Goal: Communication & Community: Participate in discussion

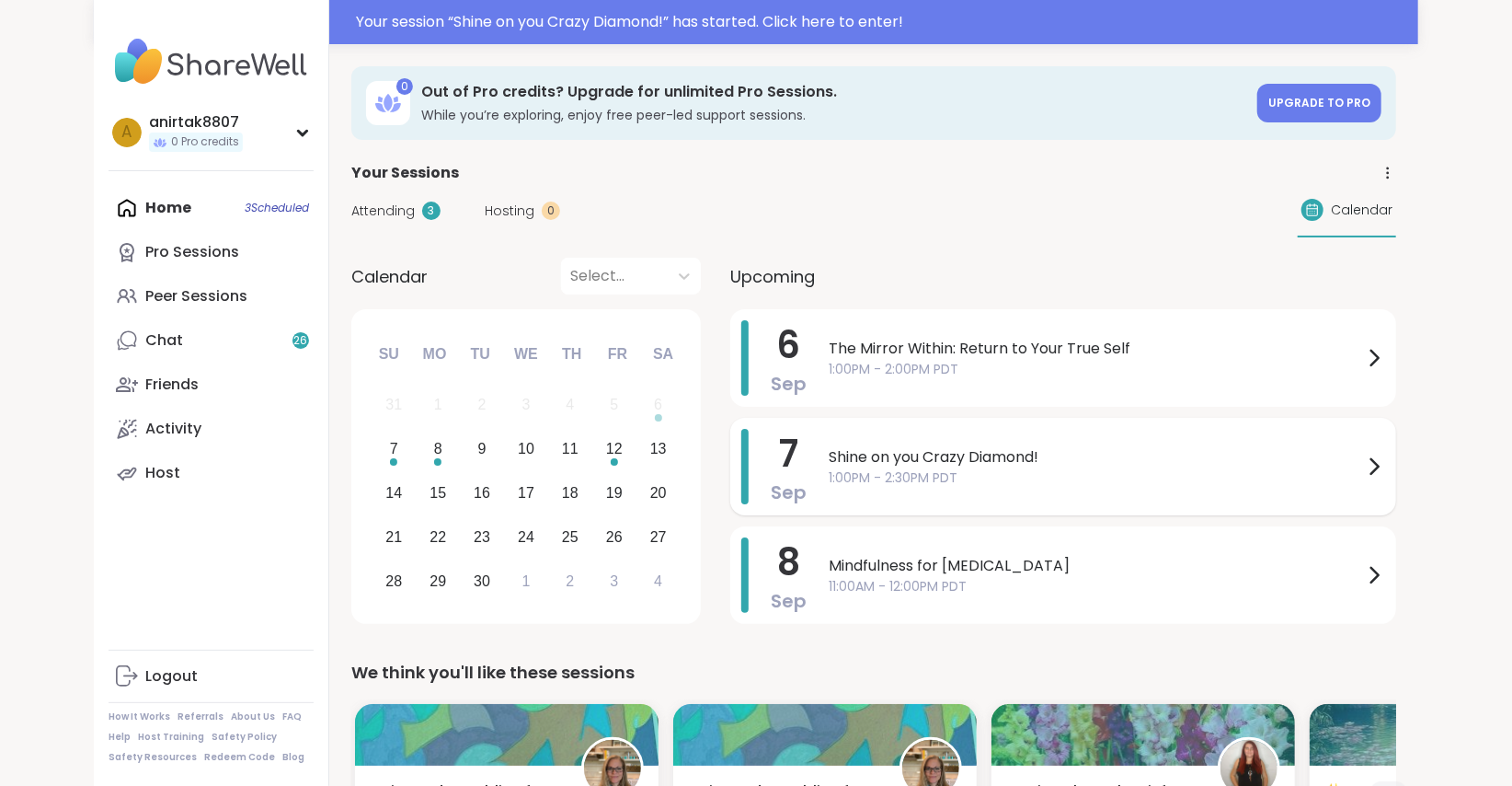
click at [915, 444] on div "Shine on you Crazy Diamond! 1:00PM - 2:30PM PDT" at bounding box center [1107, 466] width 556 height 75
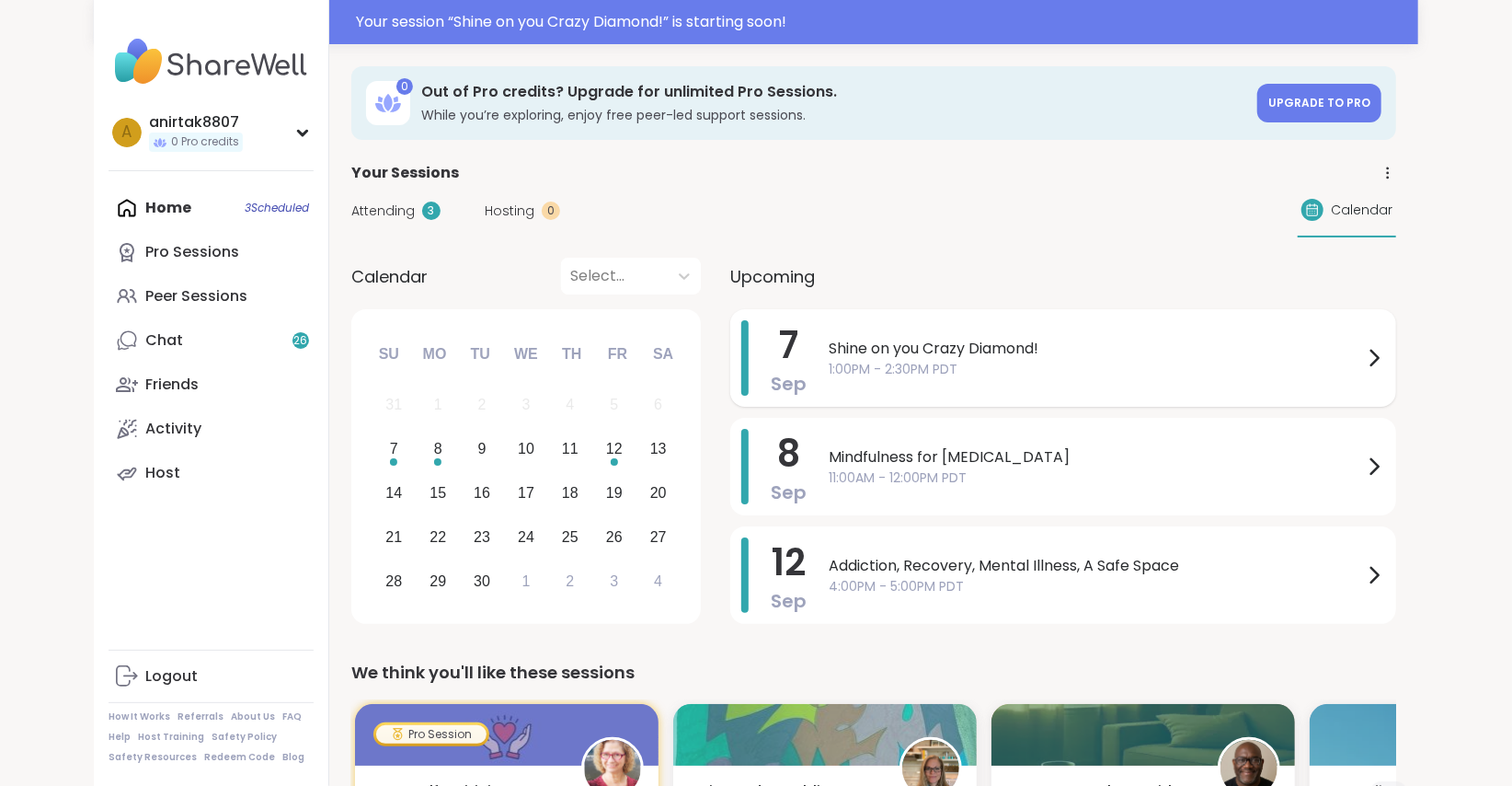
drag, startPoint x: 0, startPoint y: 0, endPoint x: 1067, endPoint y: 348, distance: 1122.3
click at [1067, 348] on span "Shine on you Crazy Diamond!" at bounding box center [1095, 349] width 535 height 22
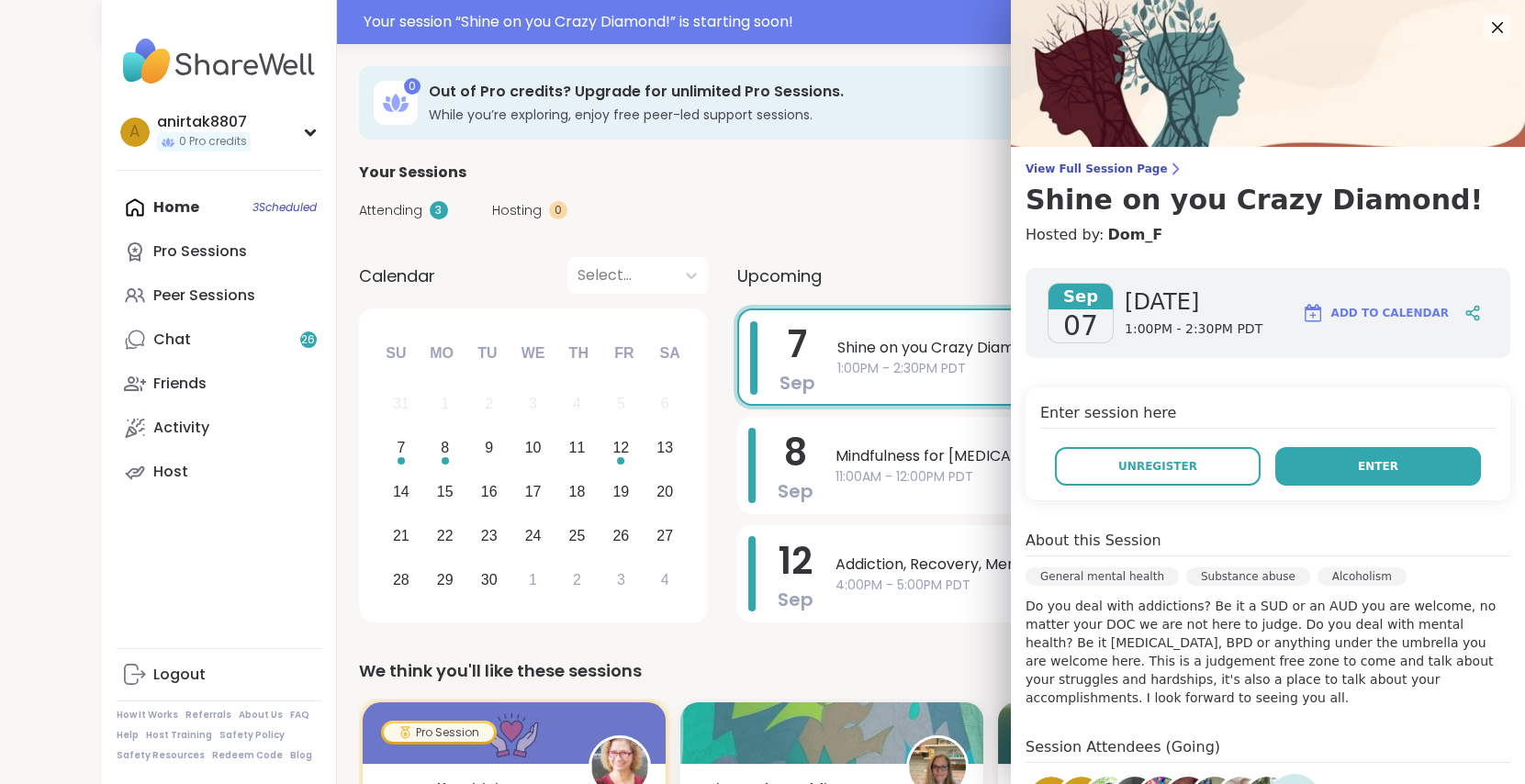
click at [1305, 480] on button "Enter" at bounding box center [1378, 467] width 206 height 39
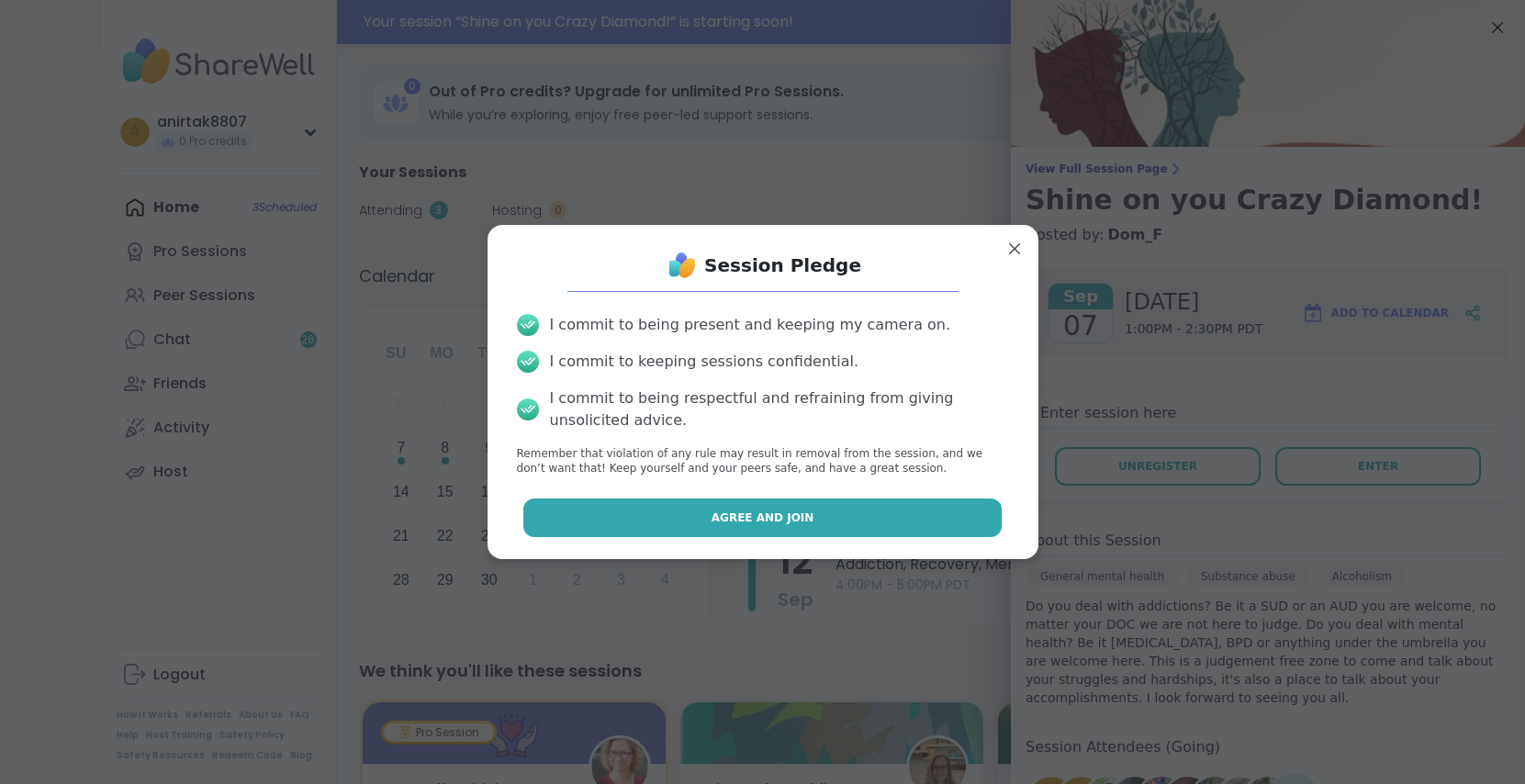
click at [775, 518] on span "Agree and Join" at bounding box center [763, 518] width 103 height 17
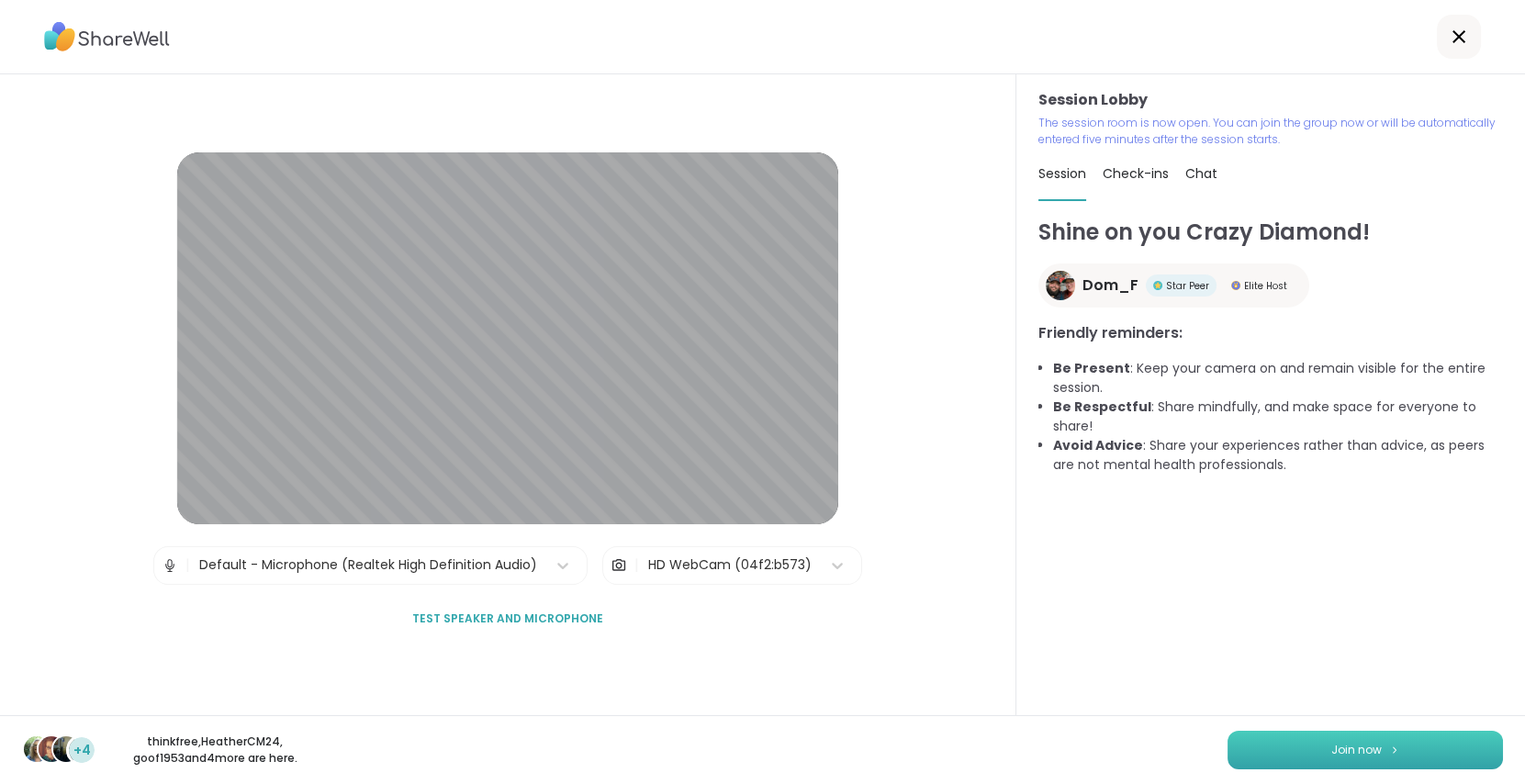
click at [1338, 749] on span "Join now" at bounding box center [1356, 750] width 50 height 17
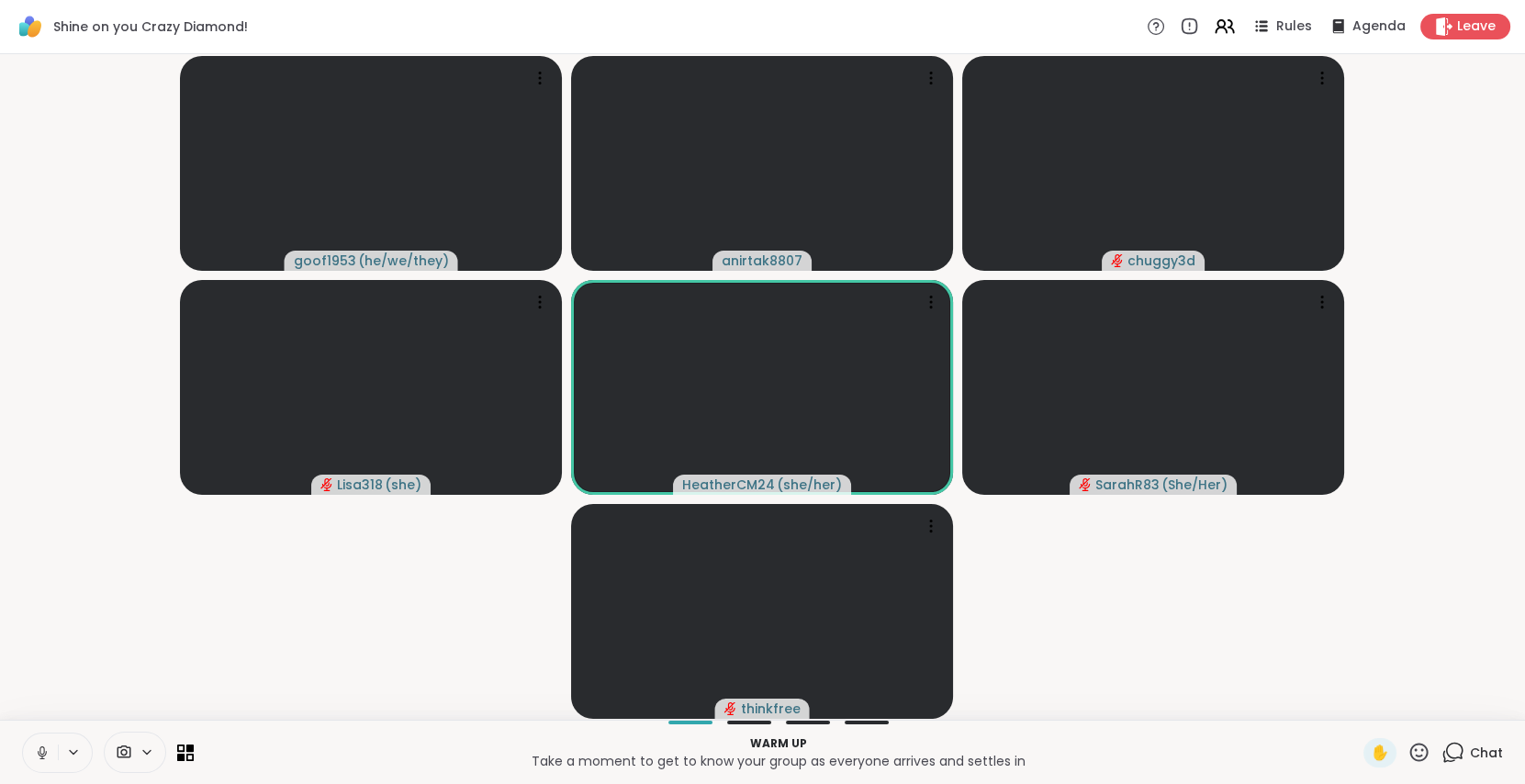
click at [33, 762] on button at bounding box center [41, 752] width 35 height 39
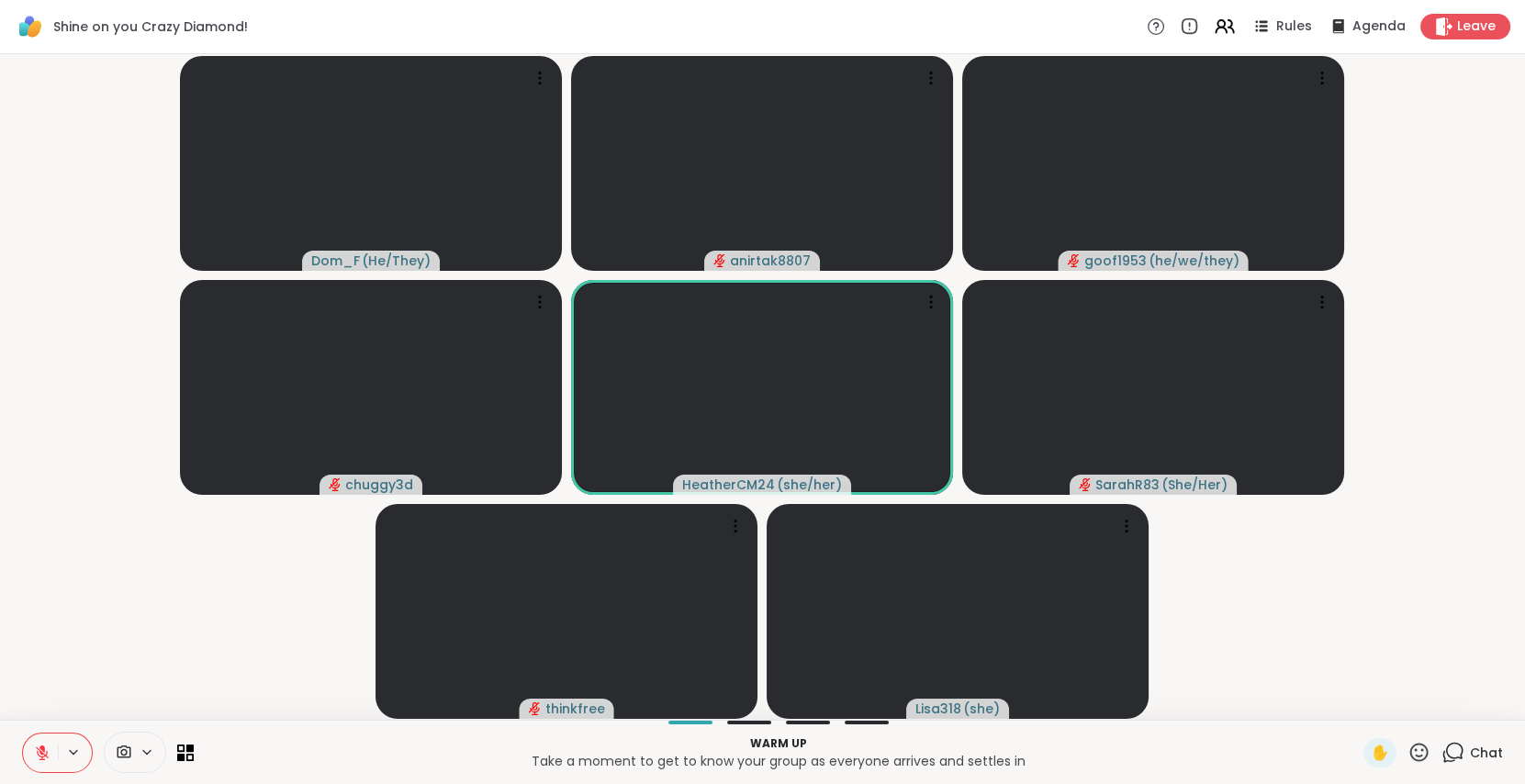
click at [157, 641] on video-player-container "Dom_F ( He/They ) anirtak8807 goof1953 ( he/we/they ) chuggy3d HeatherCM24 ( sh…" at bounding box center [762, 386] width 1503 height 650
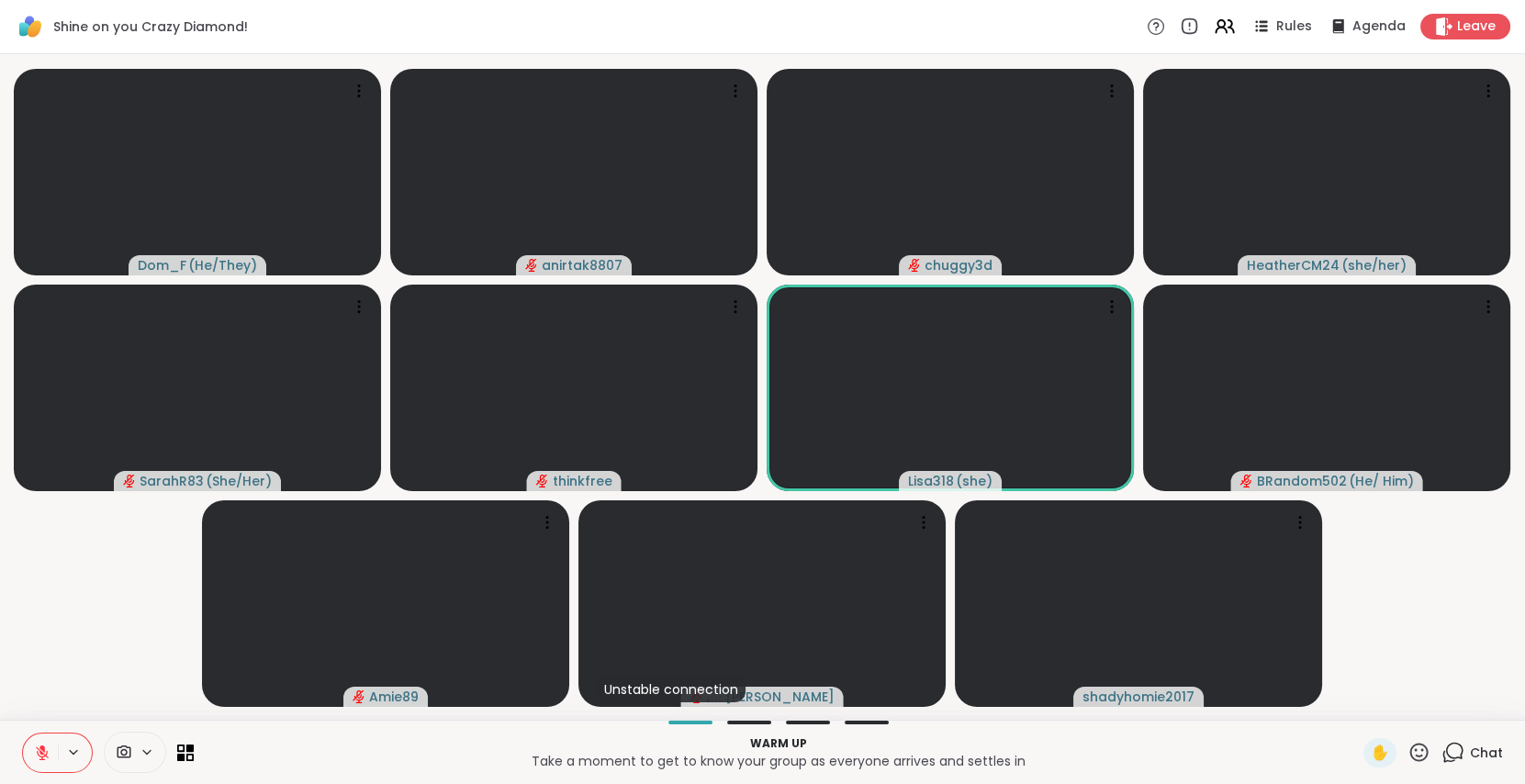
click at [1441, 746] on icon at bounding box center [1453, 752] width 23 height 23
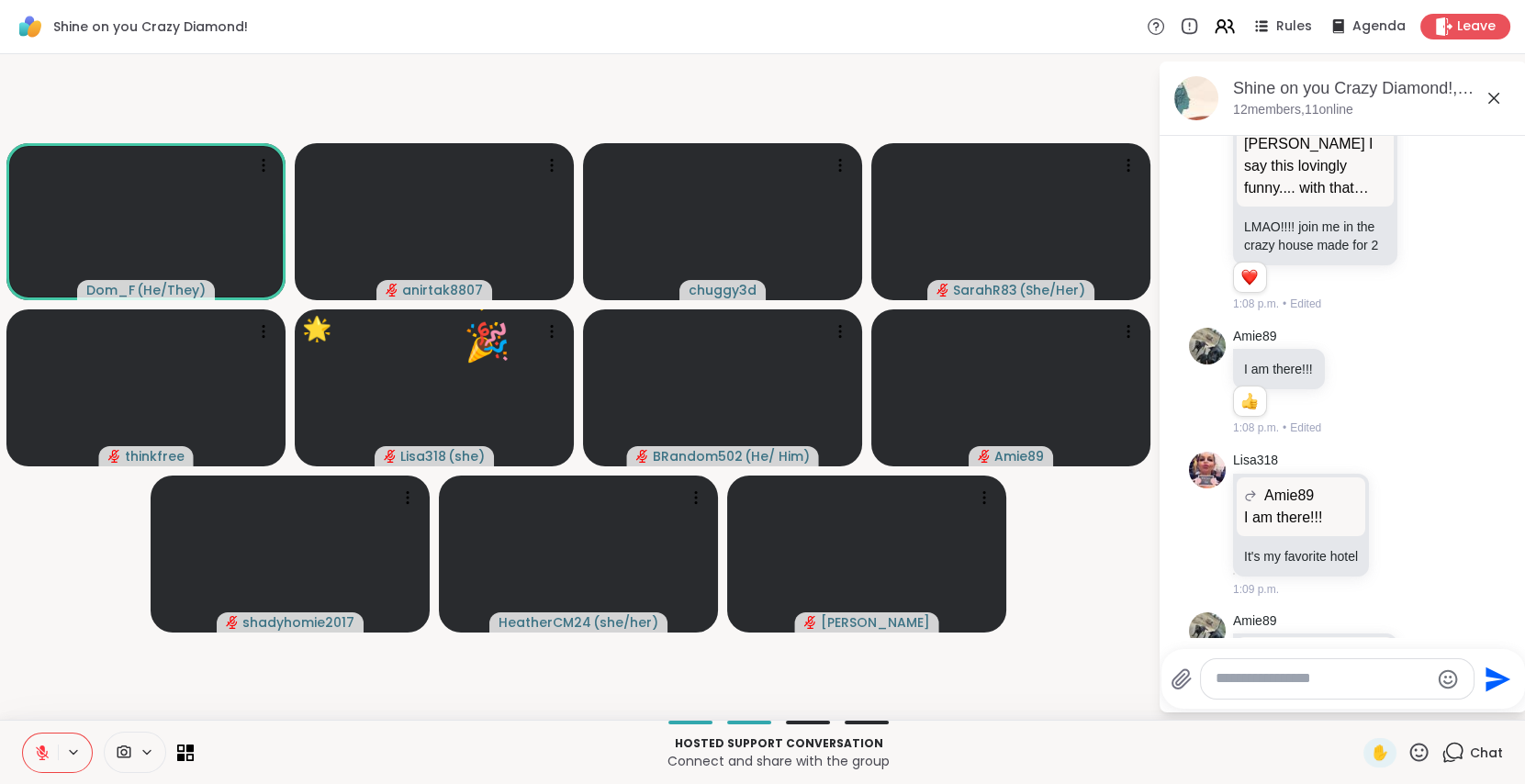
scroll to position [1107, 0]
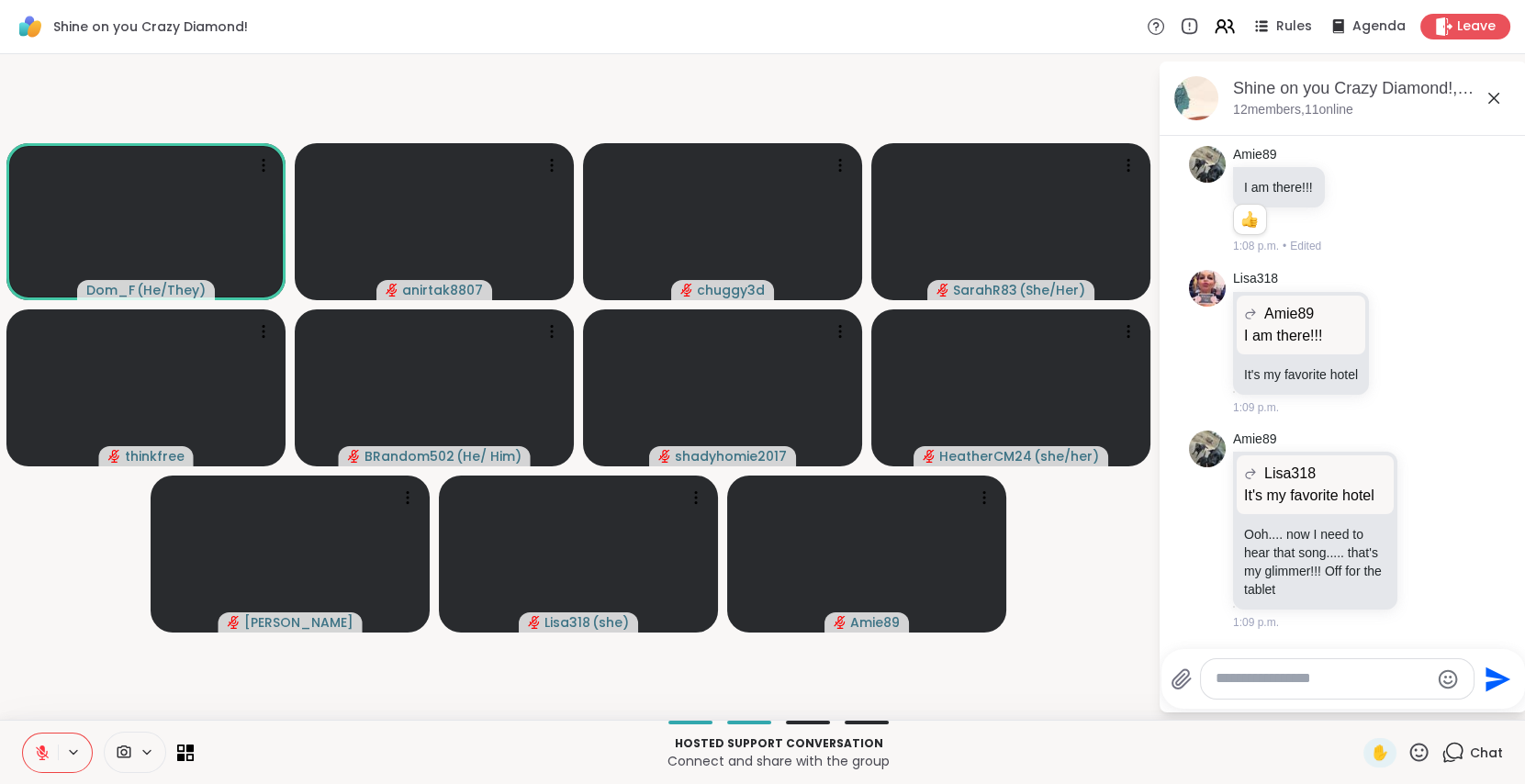
click at [42, 749] on icon at bounding box center [43, 748] width 6 height 7
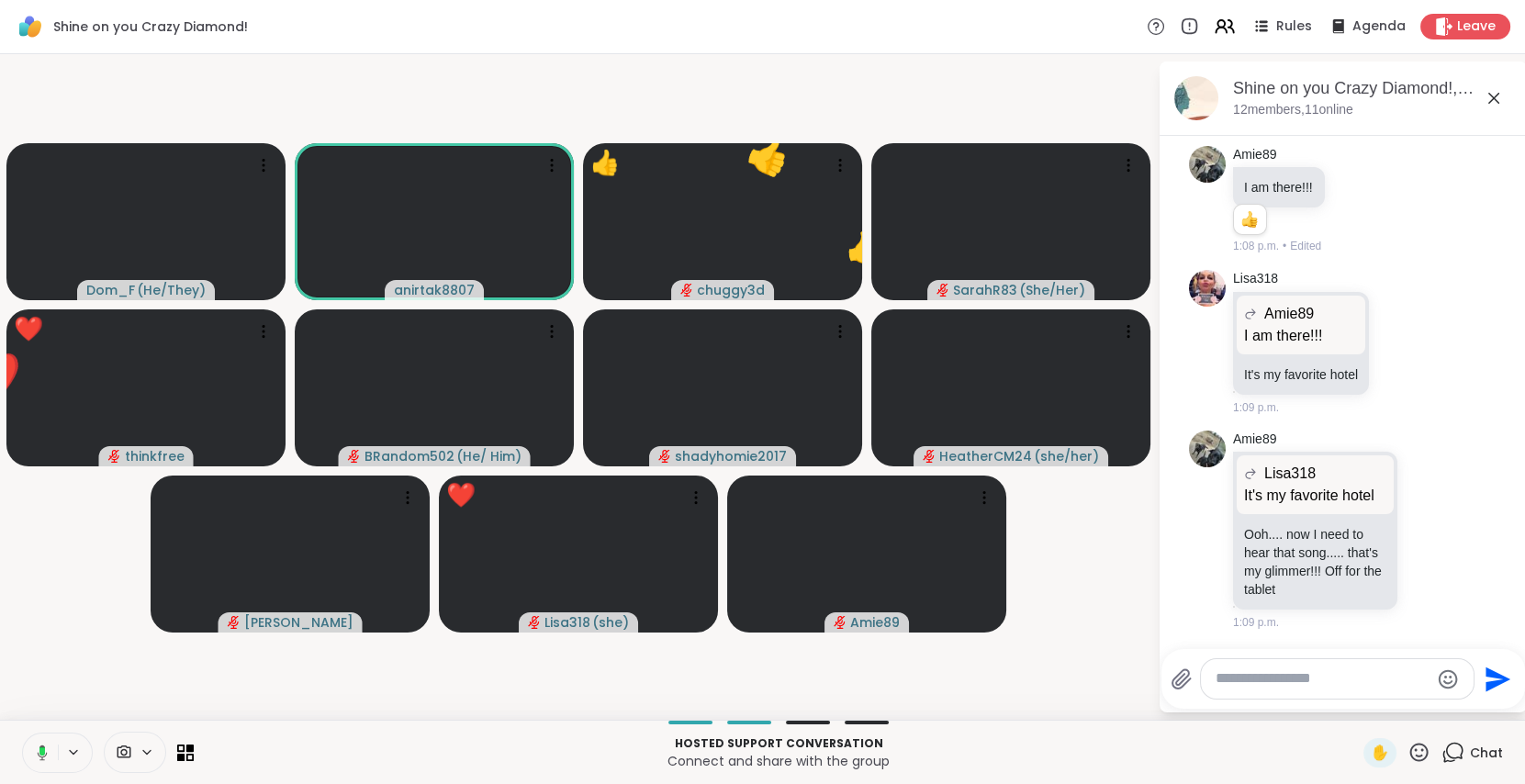
click at [45, 760] on icon at bounding box center [40, 752] width 17 height 17
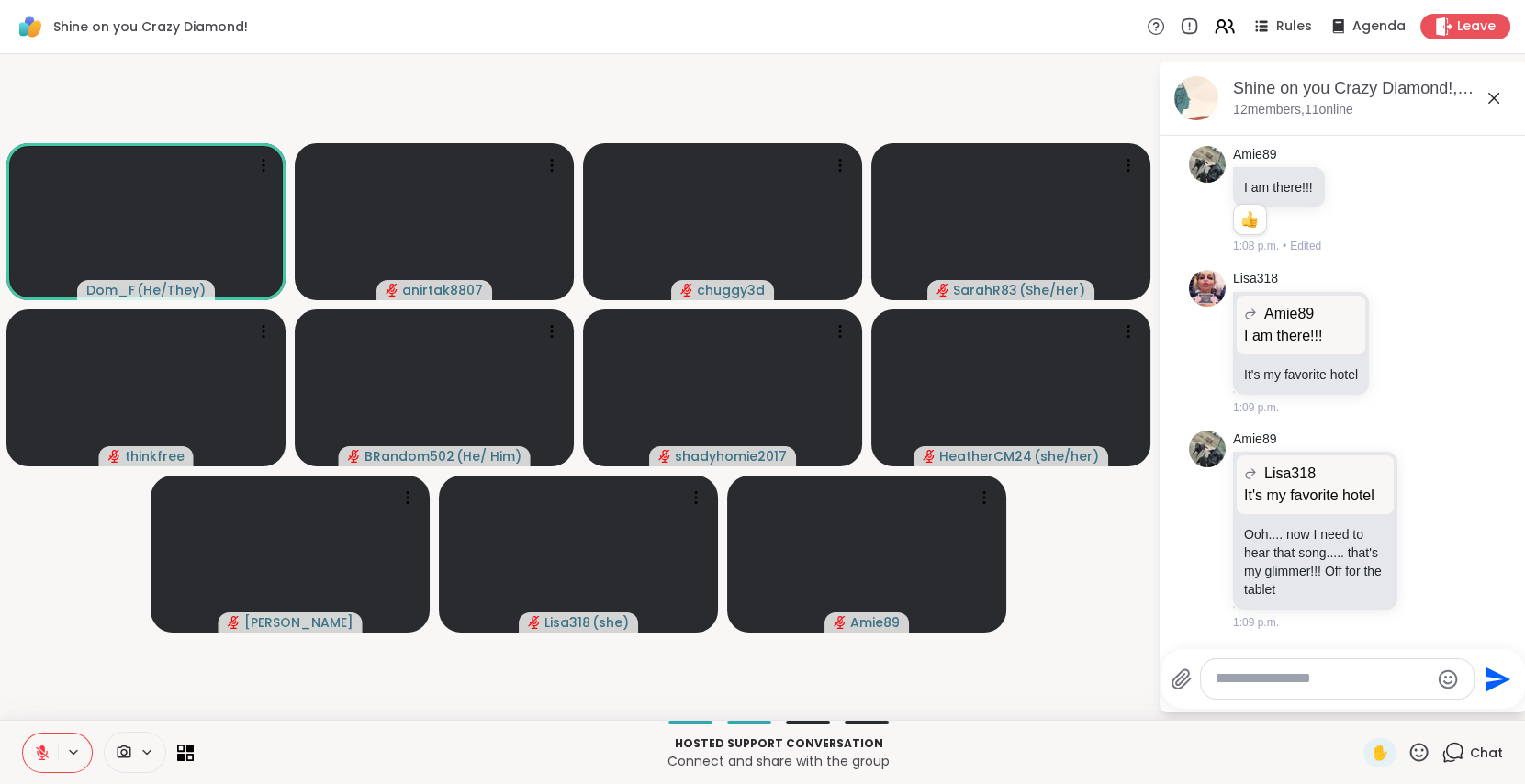
click at [45, 760] on icon at bounding box center [43, 752] width 17 height 17
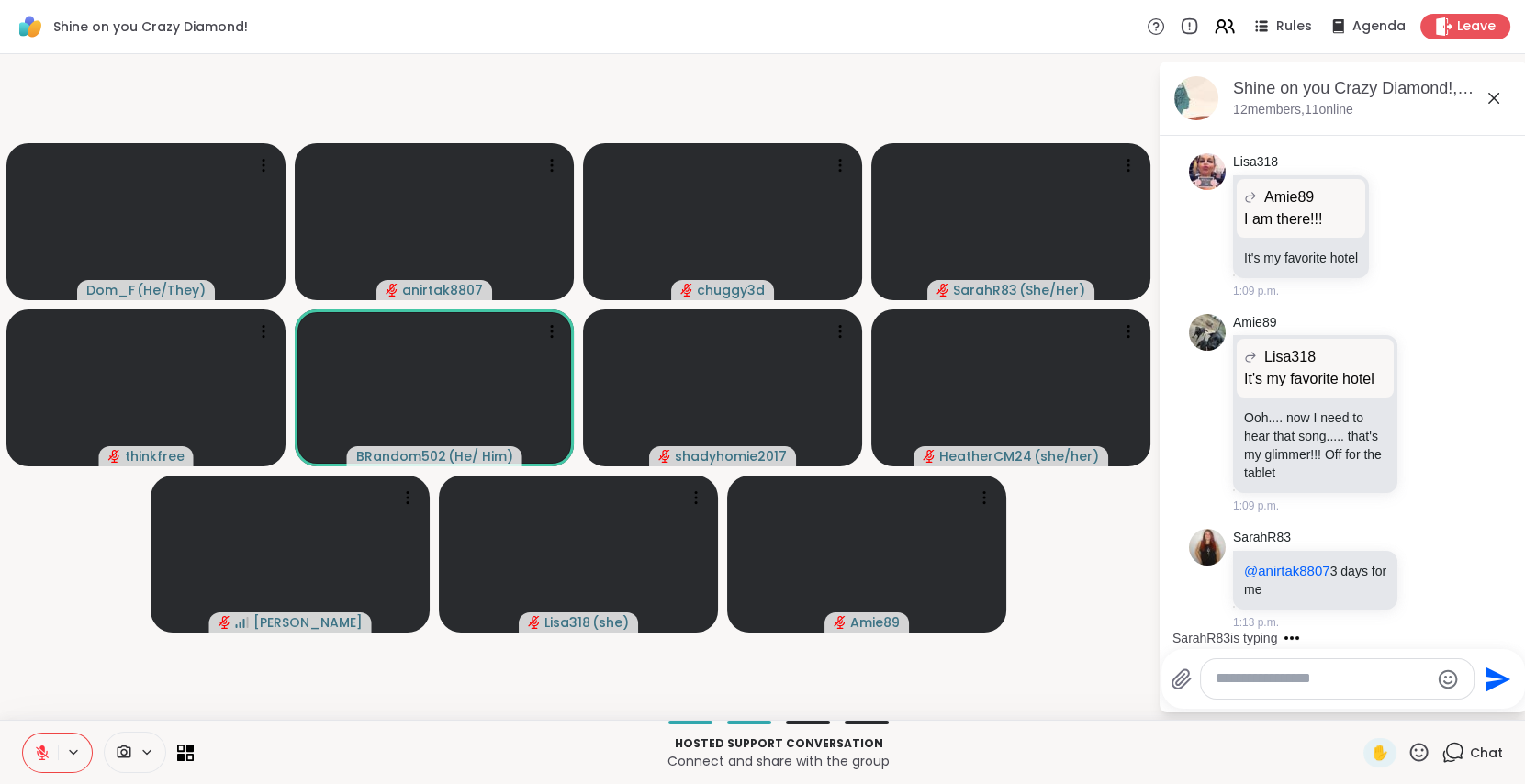
scroll to position [1338, 0]
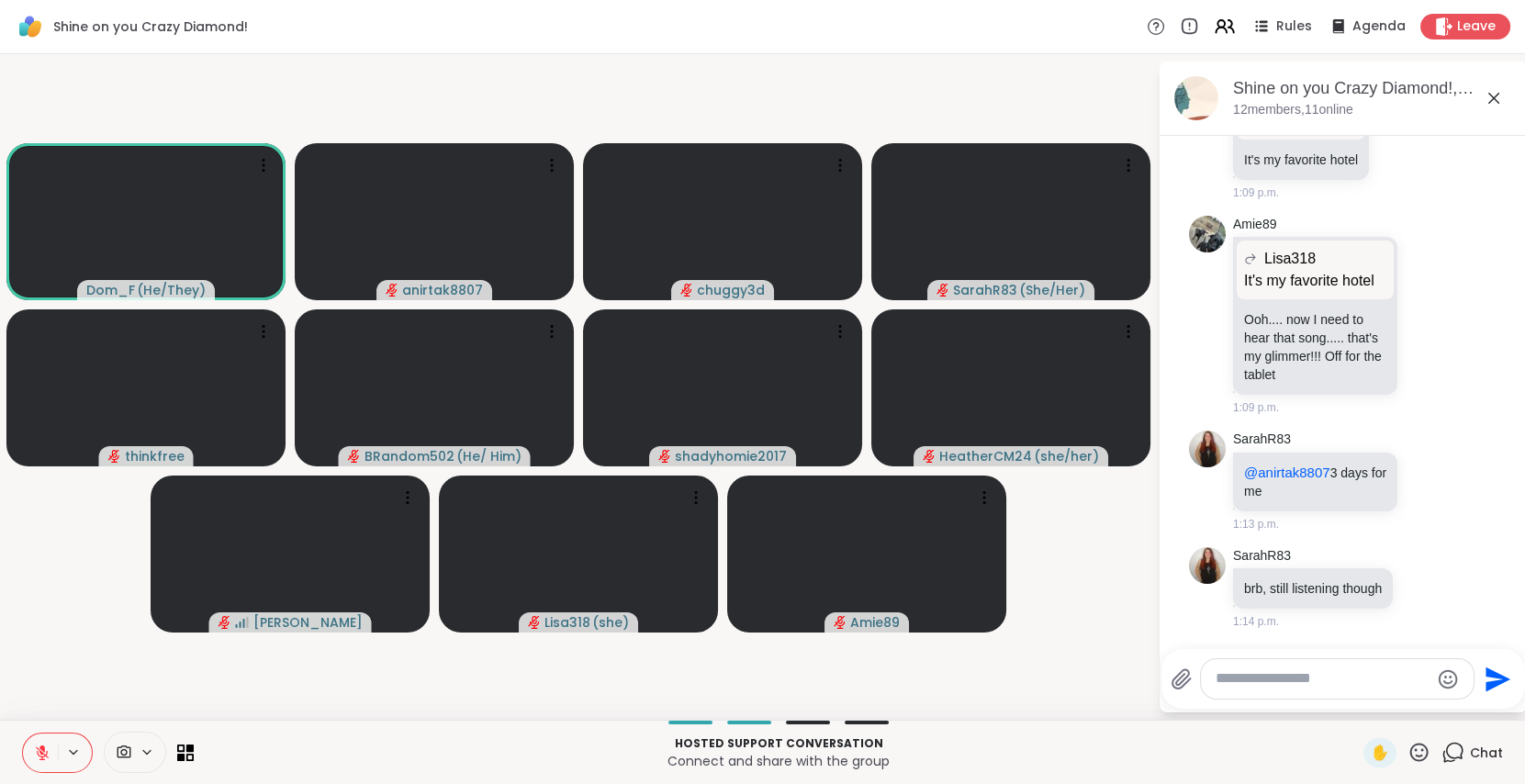
click at [1319, 683] on textarea "Type your message" at bounding box center [1323, 678] width 213 height 19
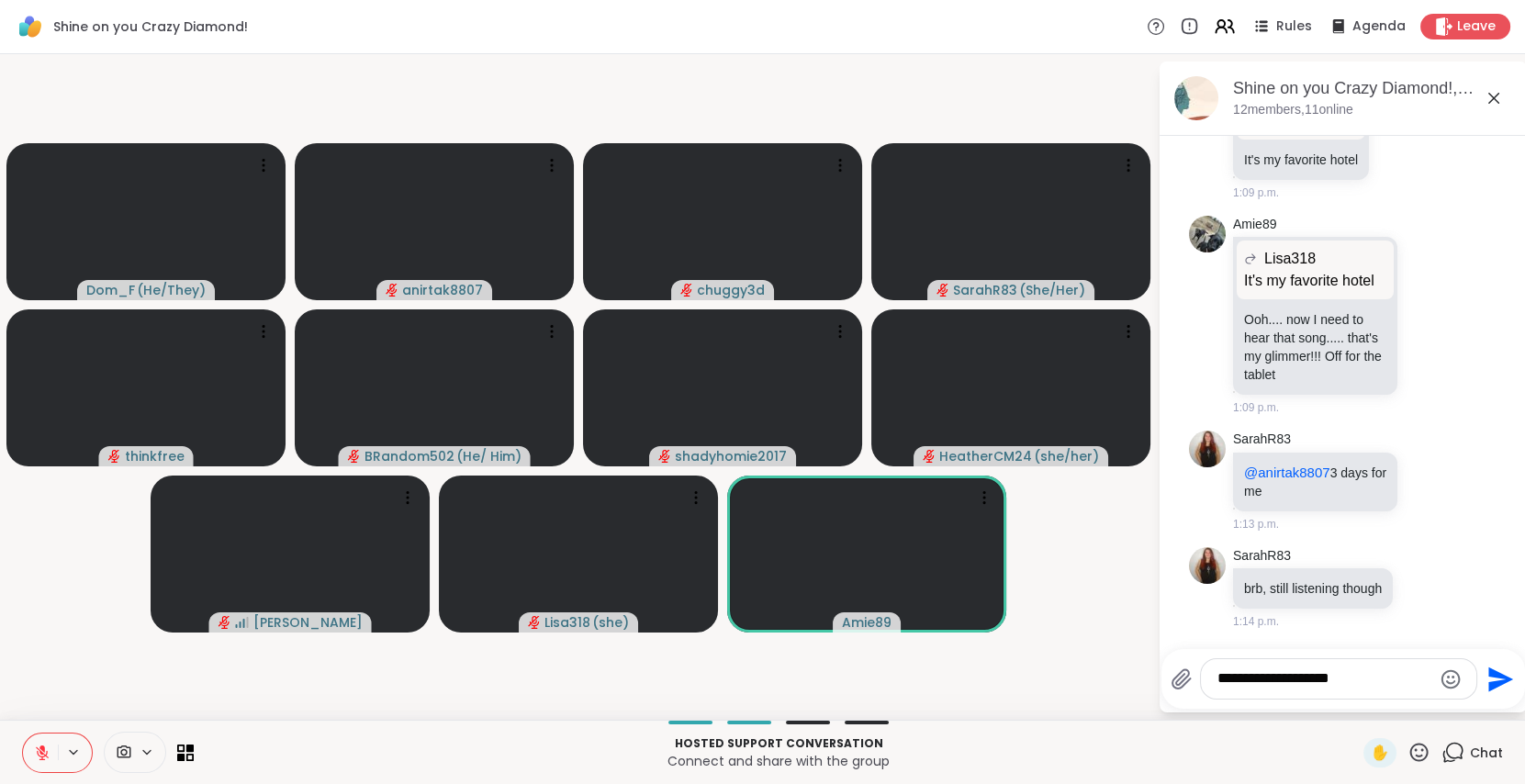
type textarea "**********"
click at [1495, 680] on icon "Send" at bounding box center [1500, 678] width 25 height 25
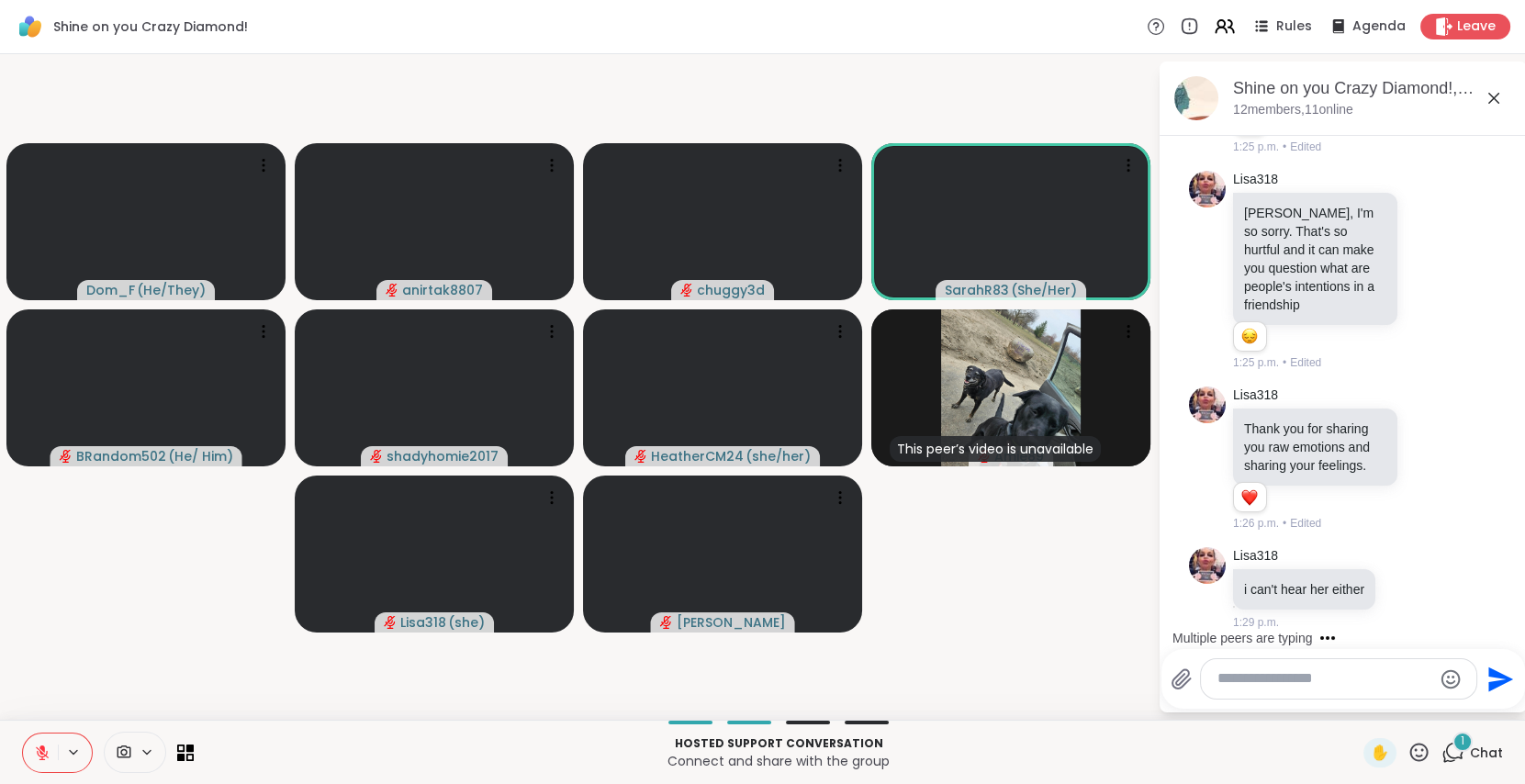
scroll to position [4619, 0]
click at [1371, 754] on span "✋" at bounding box center [1380, 752] width 19 height 22
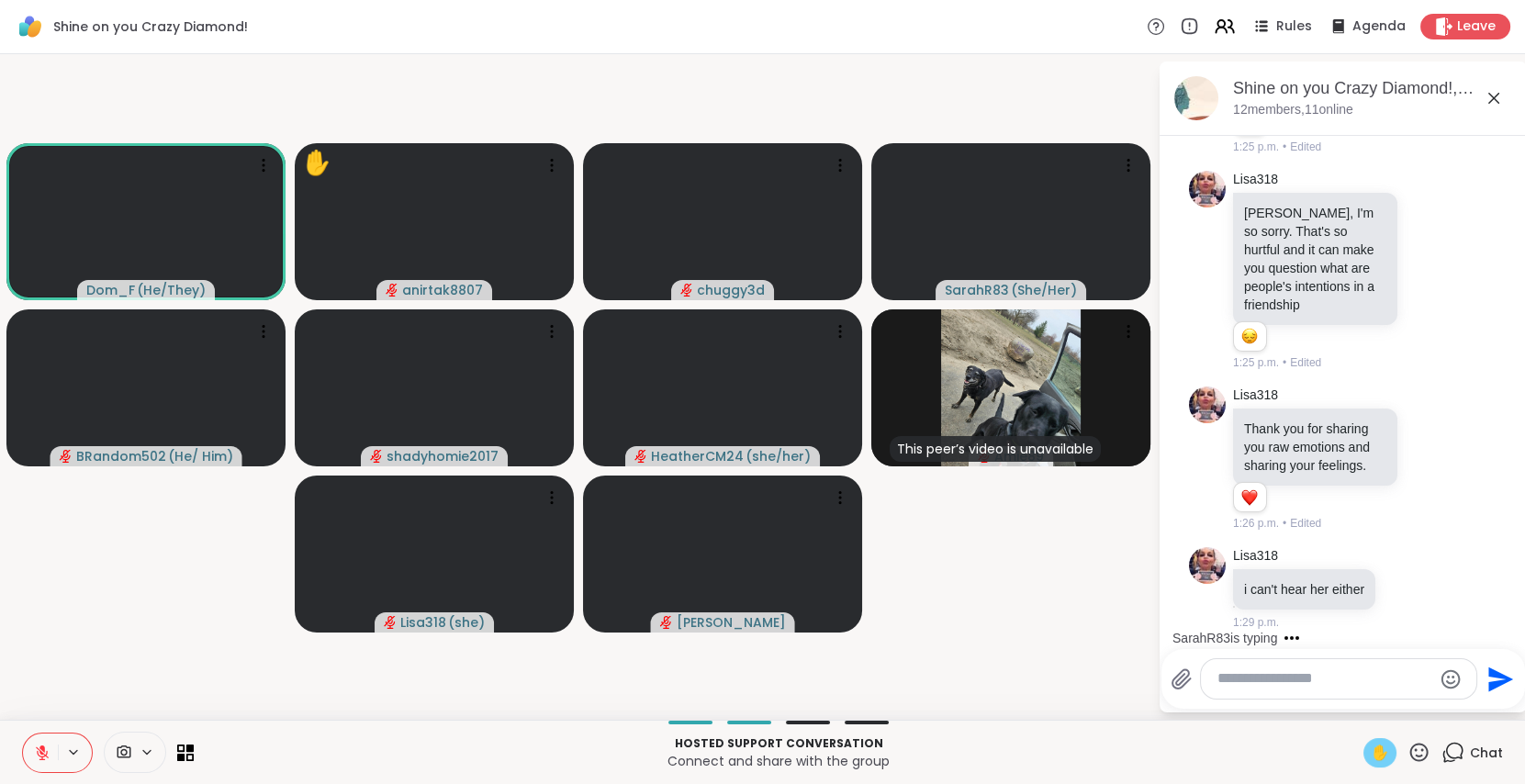
click at [45, 746] on icon at bounding box center [43, 752] width 17 height 17
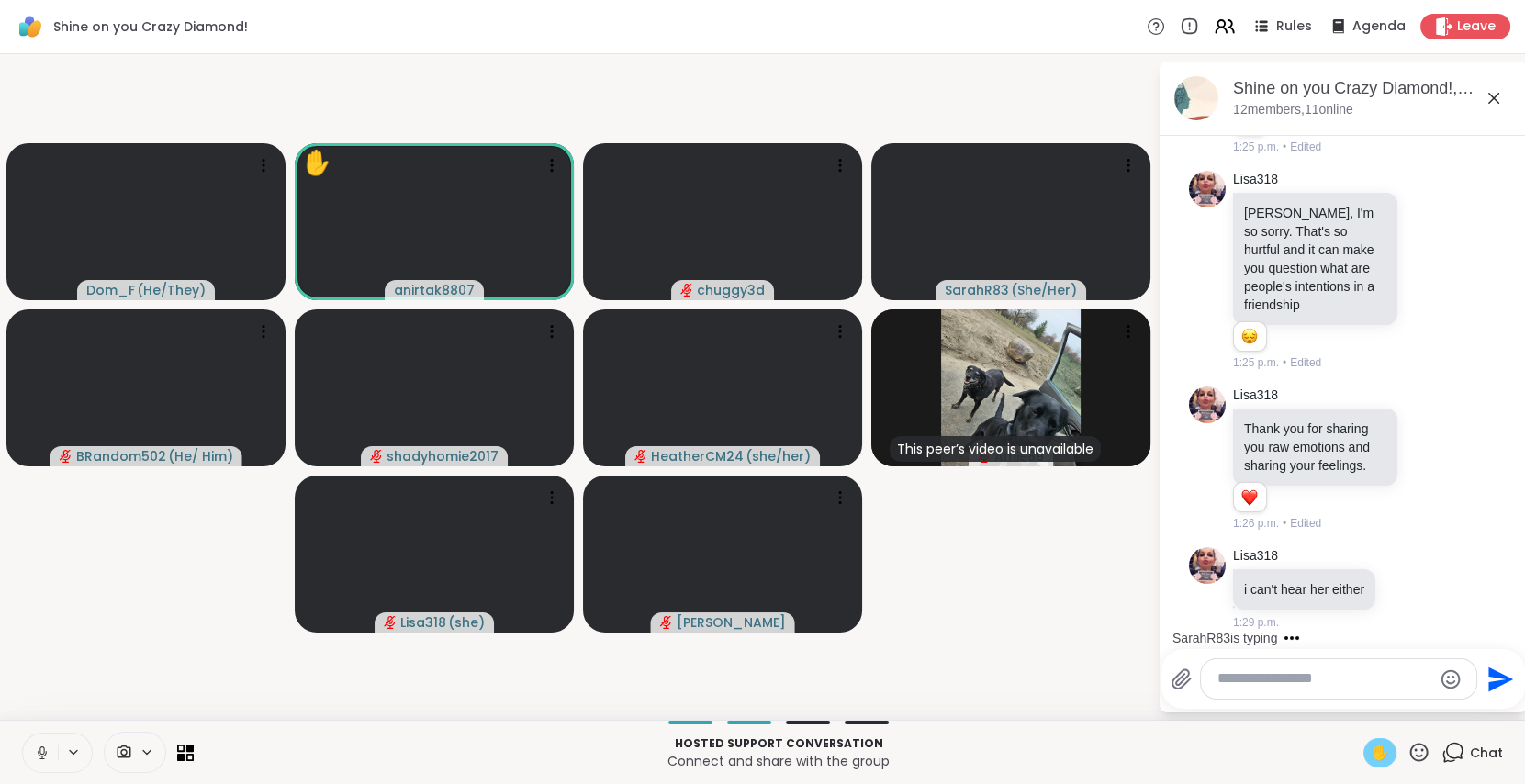
scroll to position [4754, 0]
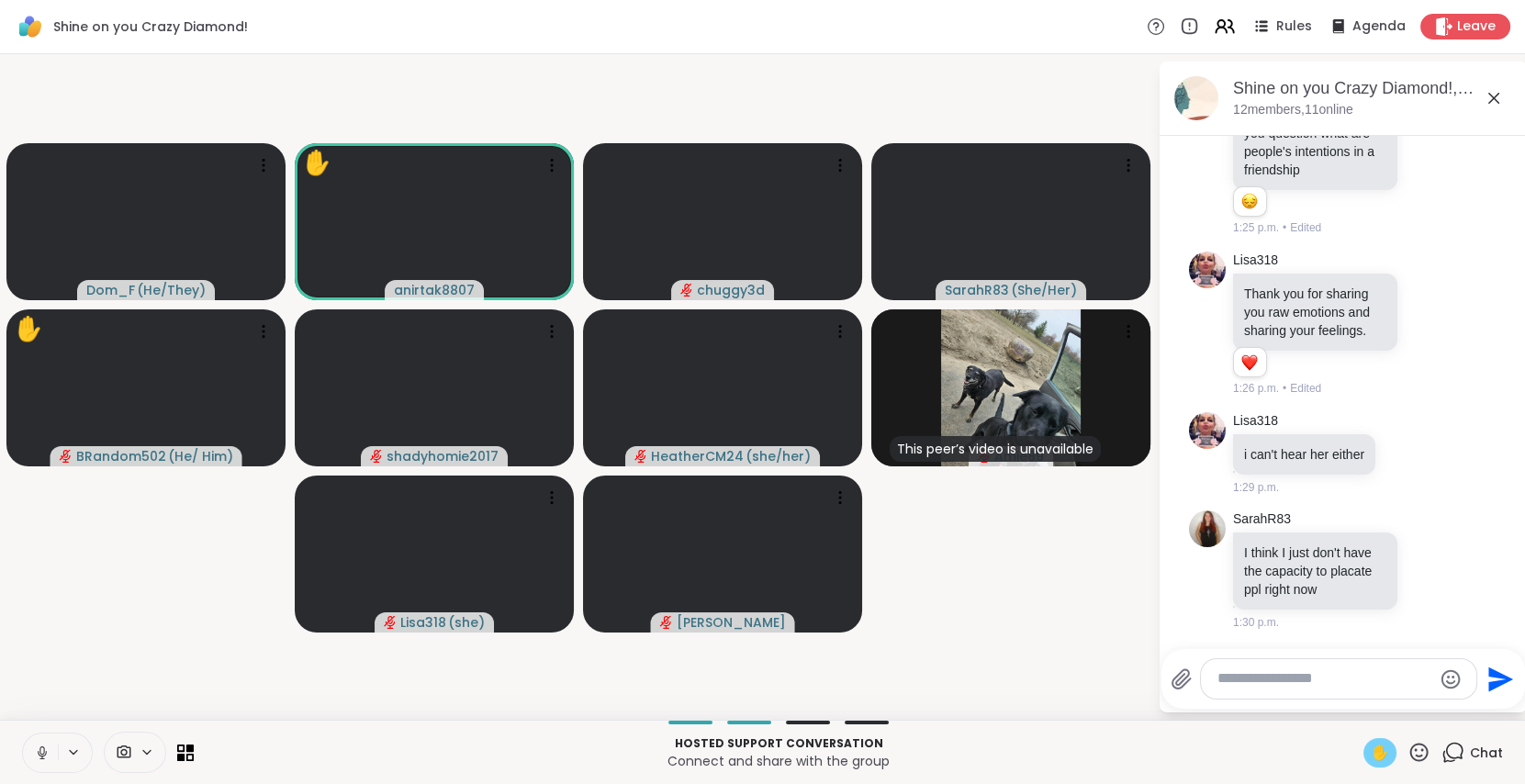
click at [37, 755] on icon at bounding box center [43, 752] width 17 height 17
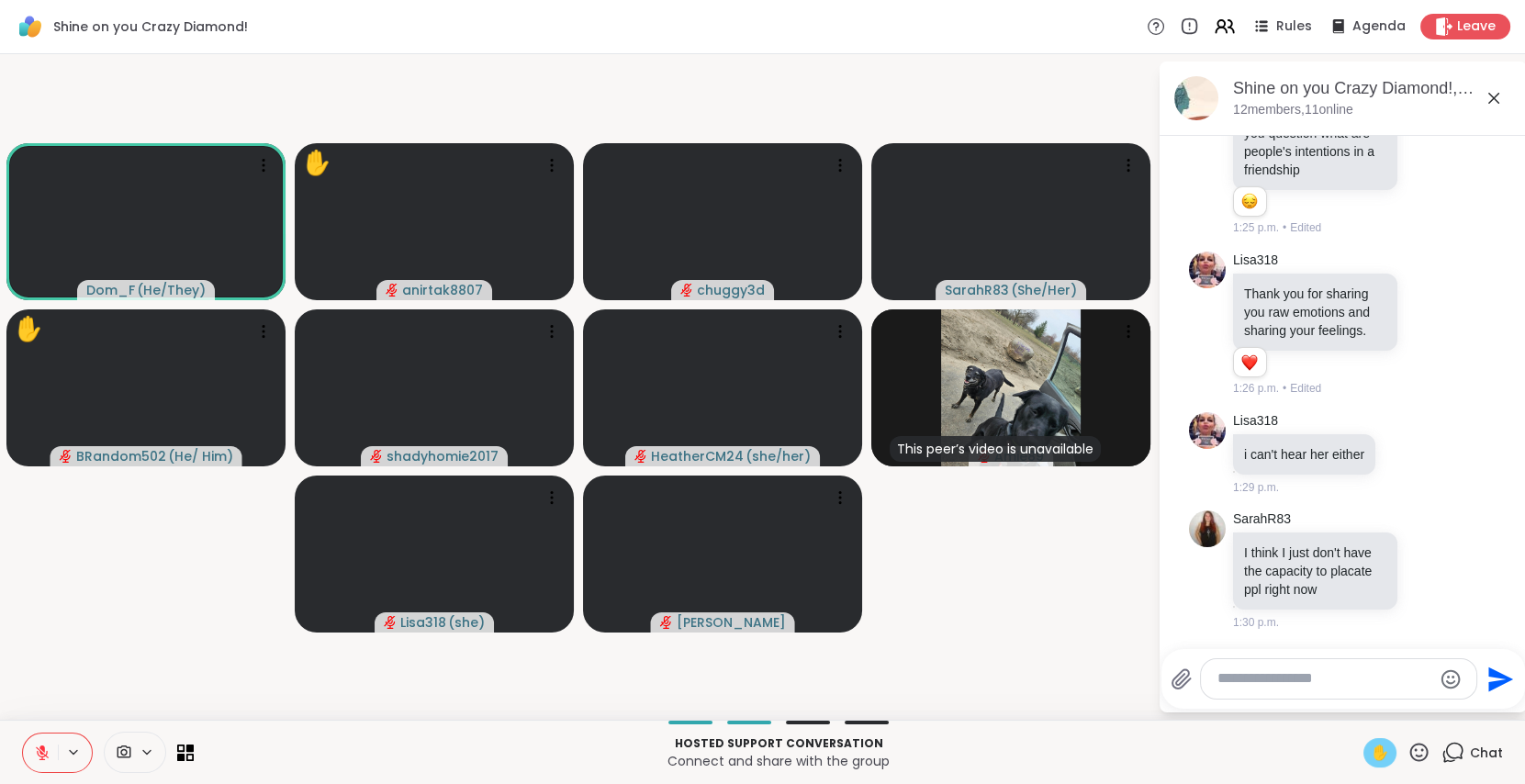
click at [1371, 753] on span "✋" at bounding box center [1380, 752] width 19 height 22
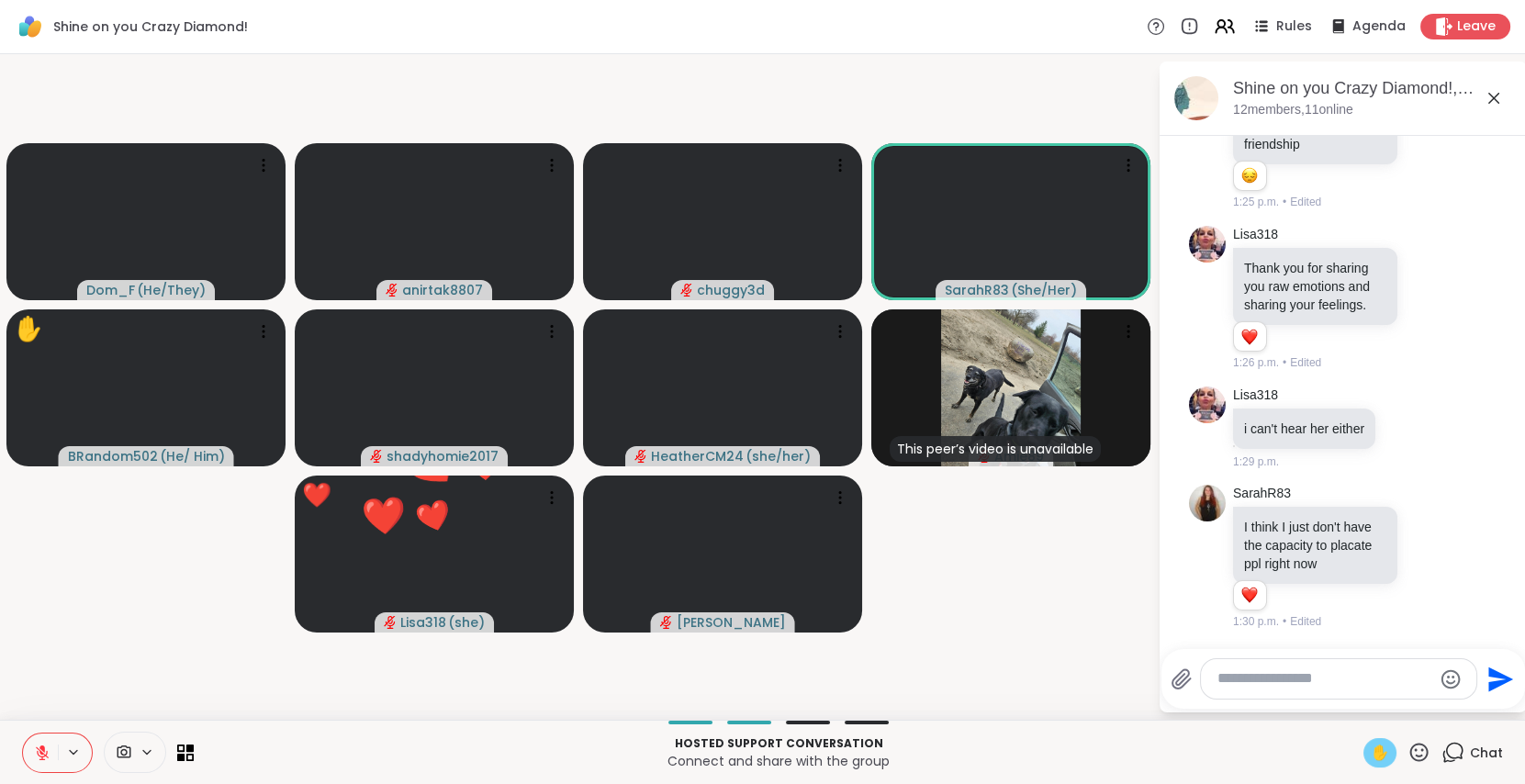
scroll to position [4779, 0]
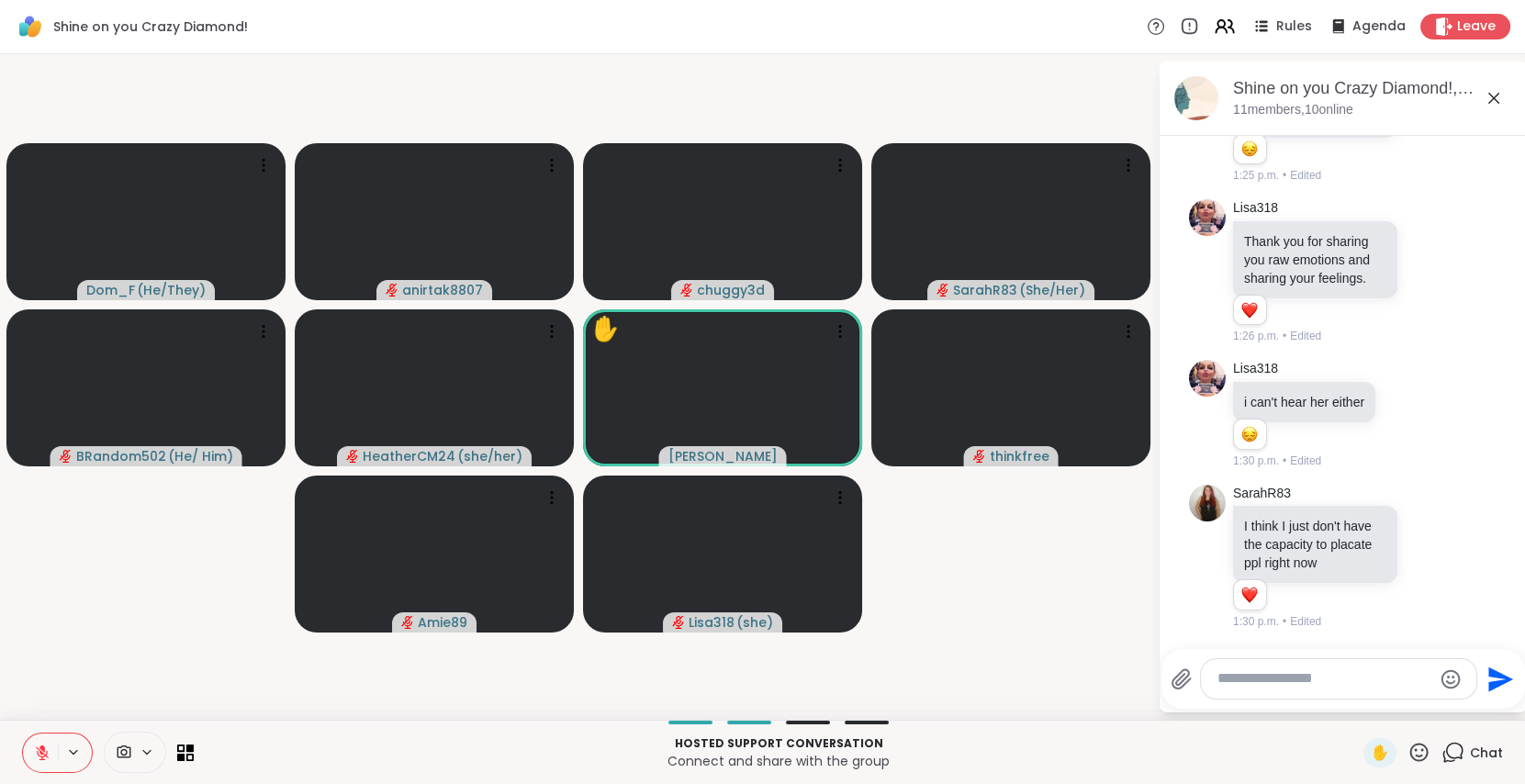
click at [1407, 749] on icon at bounding box center [1418, 752] width 23 height 23
click at [1356, 700] on span "❤️" at bounding box center [1365, 704] width 19 height 22
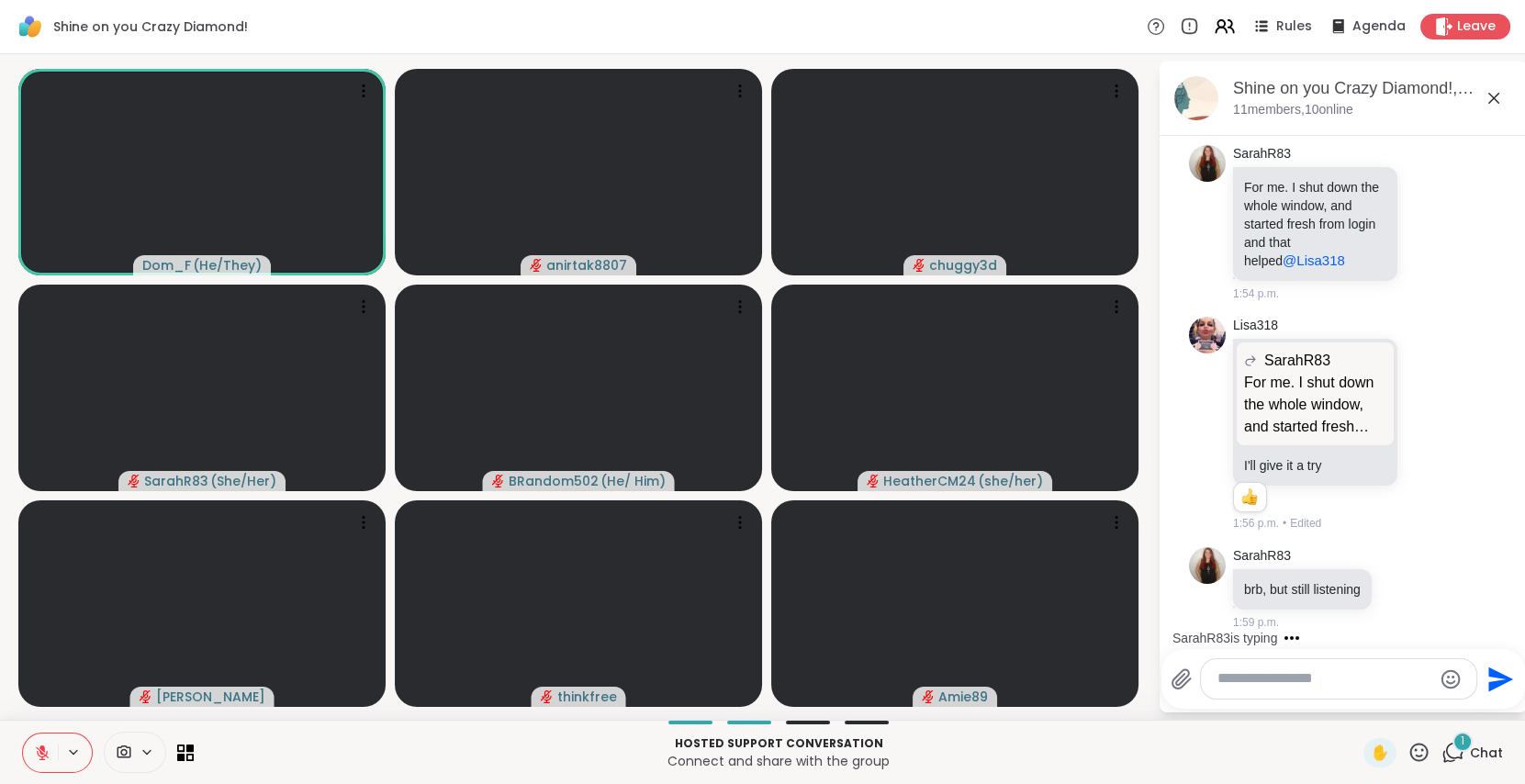
scroll to position [8660, 0]
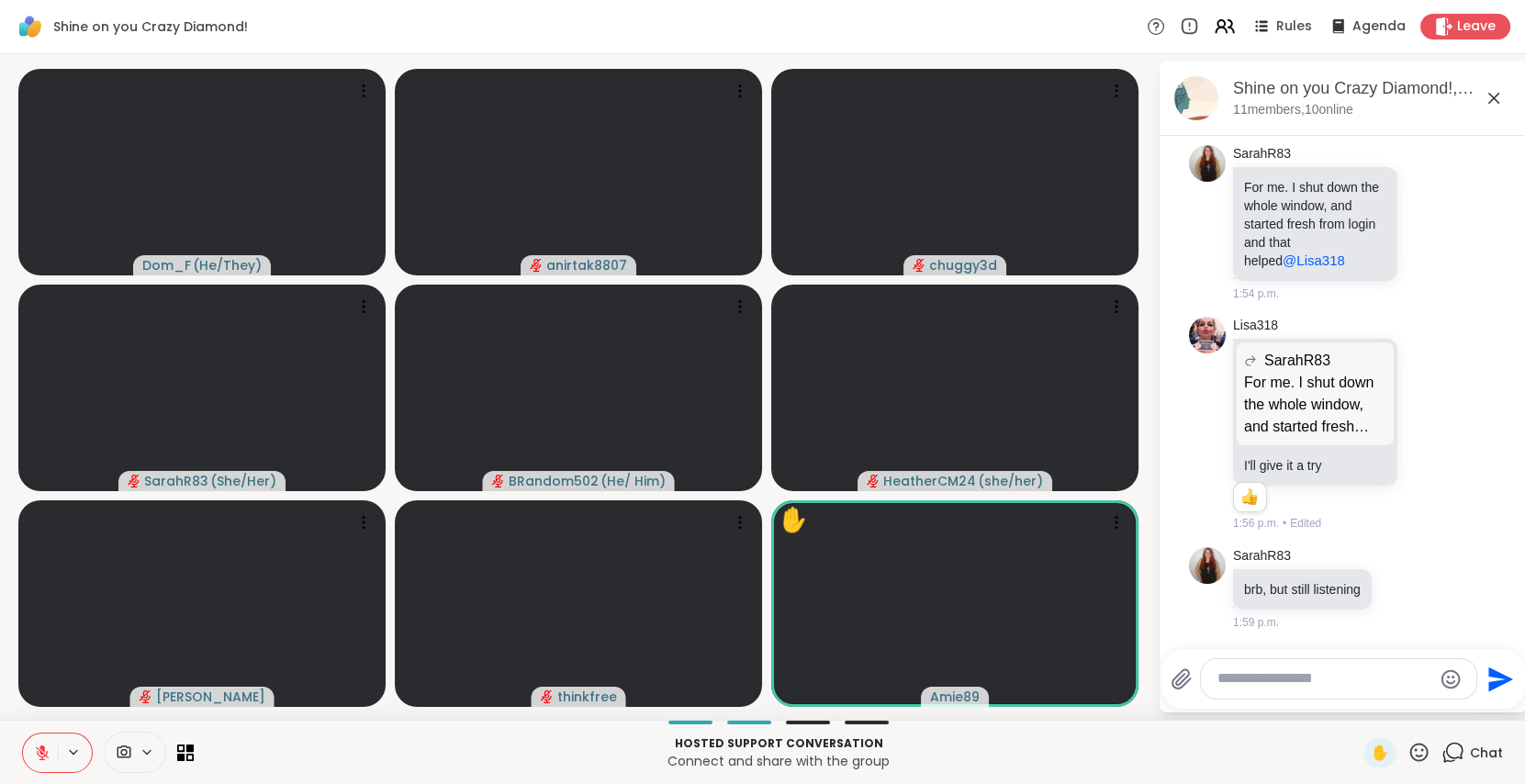
click at [1407, 747] on icon at bounding box center [1418, 752] width 23 height 23
click at [1356, 703] on span "❤️" at bounding box center [1365, 704] width 19 height 22
click at [428, 30] on div "Shine on you Crazy Diamond! Rules Agenda Leave" at bounding box center [762, 27] width 1525 height 54
click at [1407, 749] on icon at bounding box center [1418, 752] width 23 height 23
click at [1356, 704] on span "❤️" at bounding box center [1365, 704] width 19 height 22
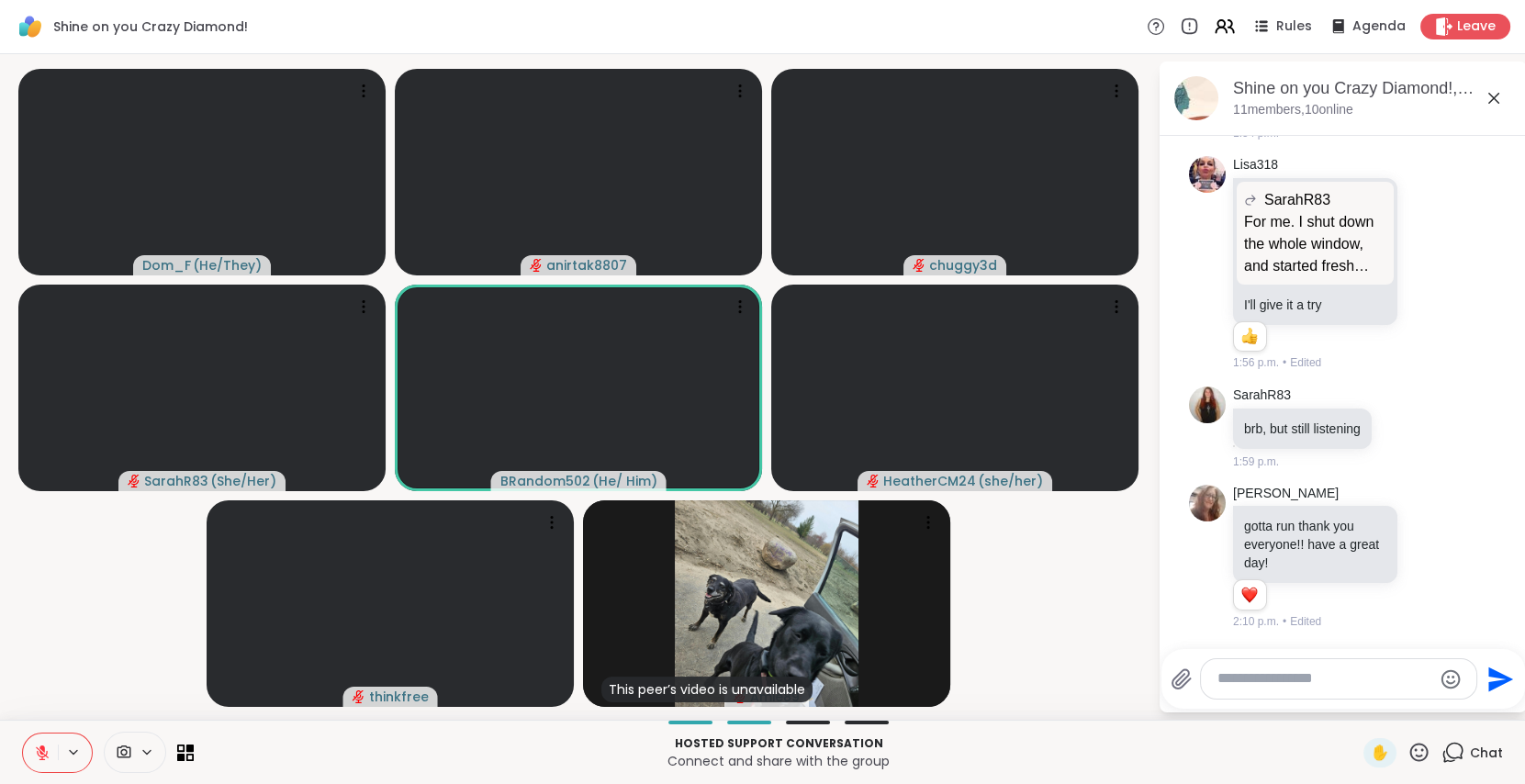
scroll to position [8821, 0]
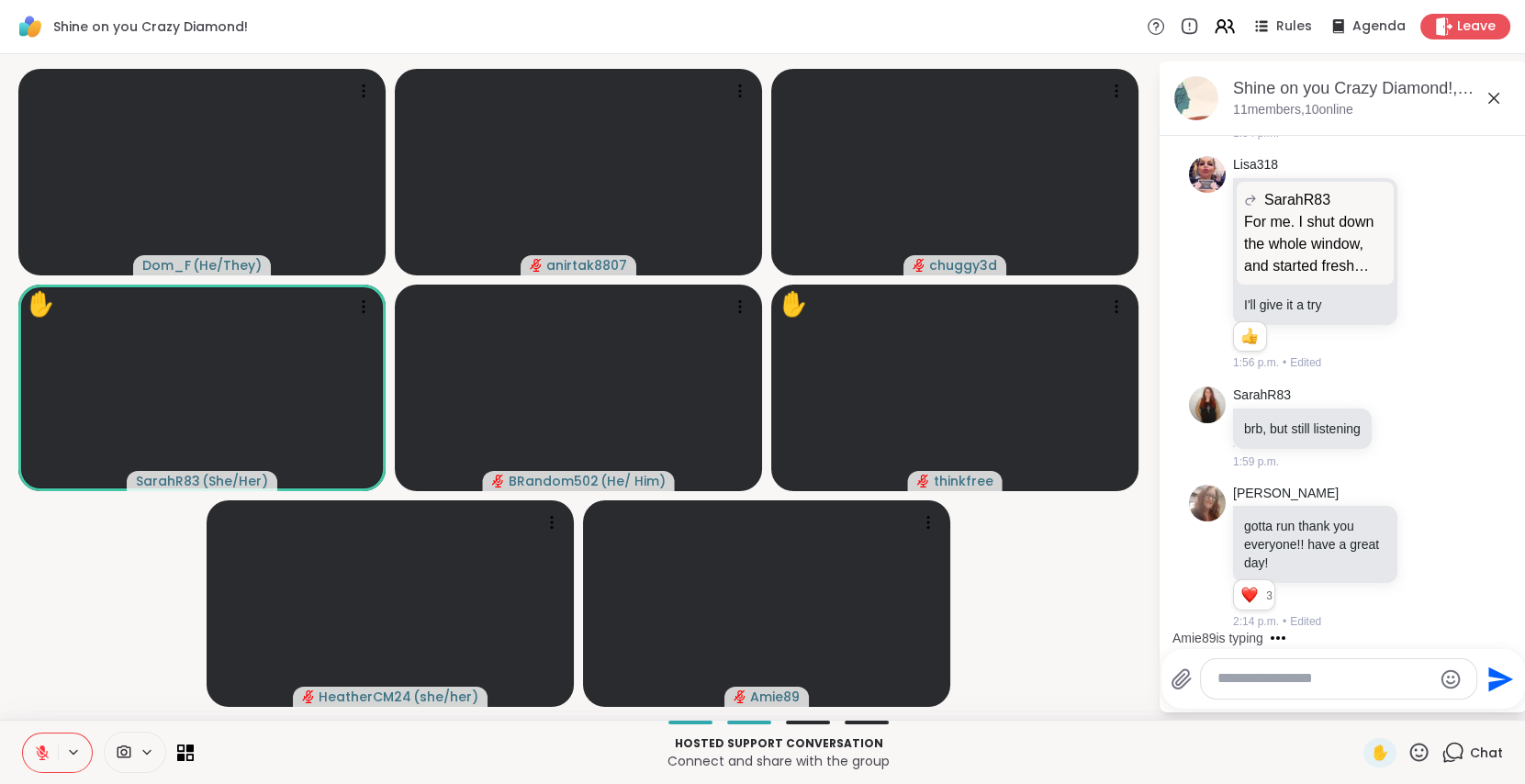
click at [1407, 751] on icon at bounding box center [1418, 752] width 23 height 23
click at [1356, 703] on span "❤️" at bounding box center [1365, 704] width 19 height 22
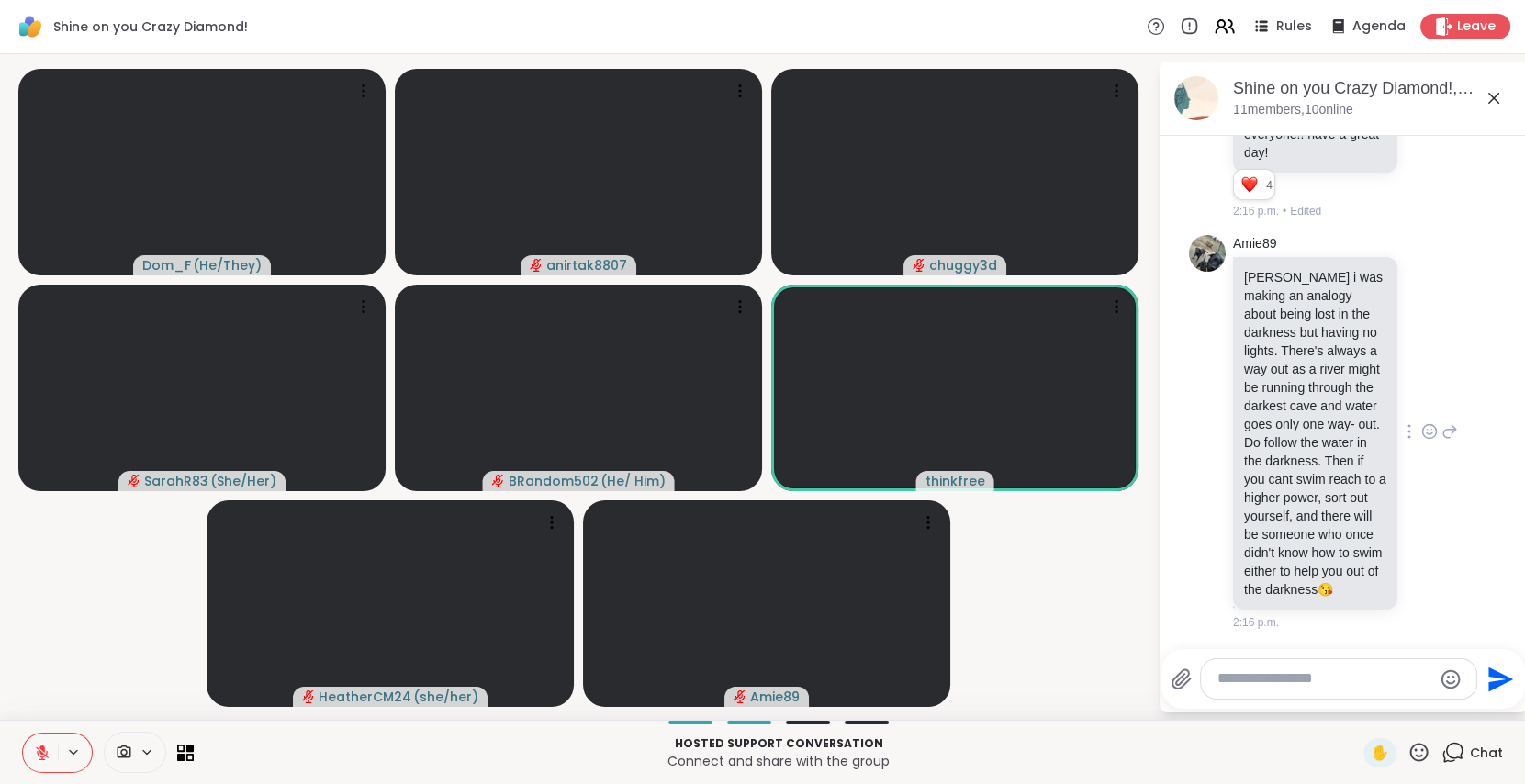
scroll to position [9147, 0]
click at [1421, 155] on icon at bounding box center [1429, 146] width 17 height 19
click at [1421, 125] on div "Select Reaction: Heart" at bounding box center [1429, 117] width 17 height 17
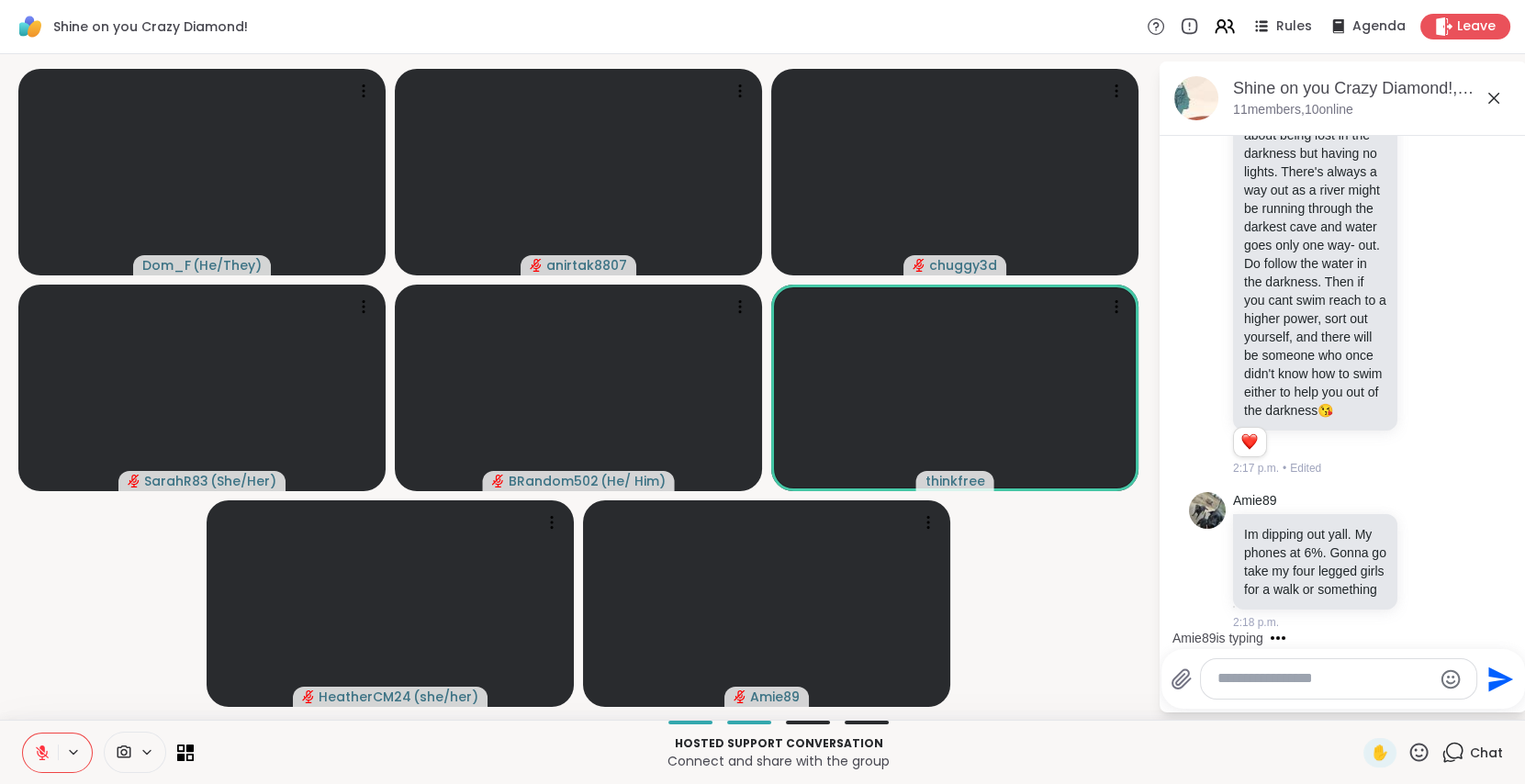
scroll to position [9501, 0]
click at [1421, 549] on div at bounding box center [1429, 560] width 17 height 22
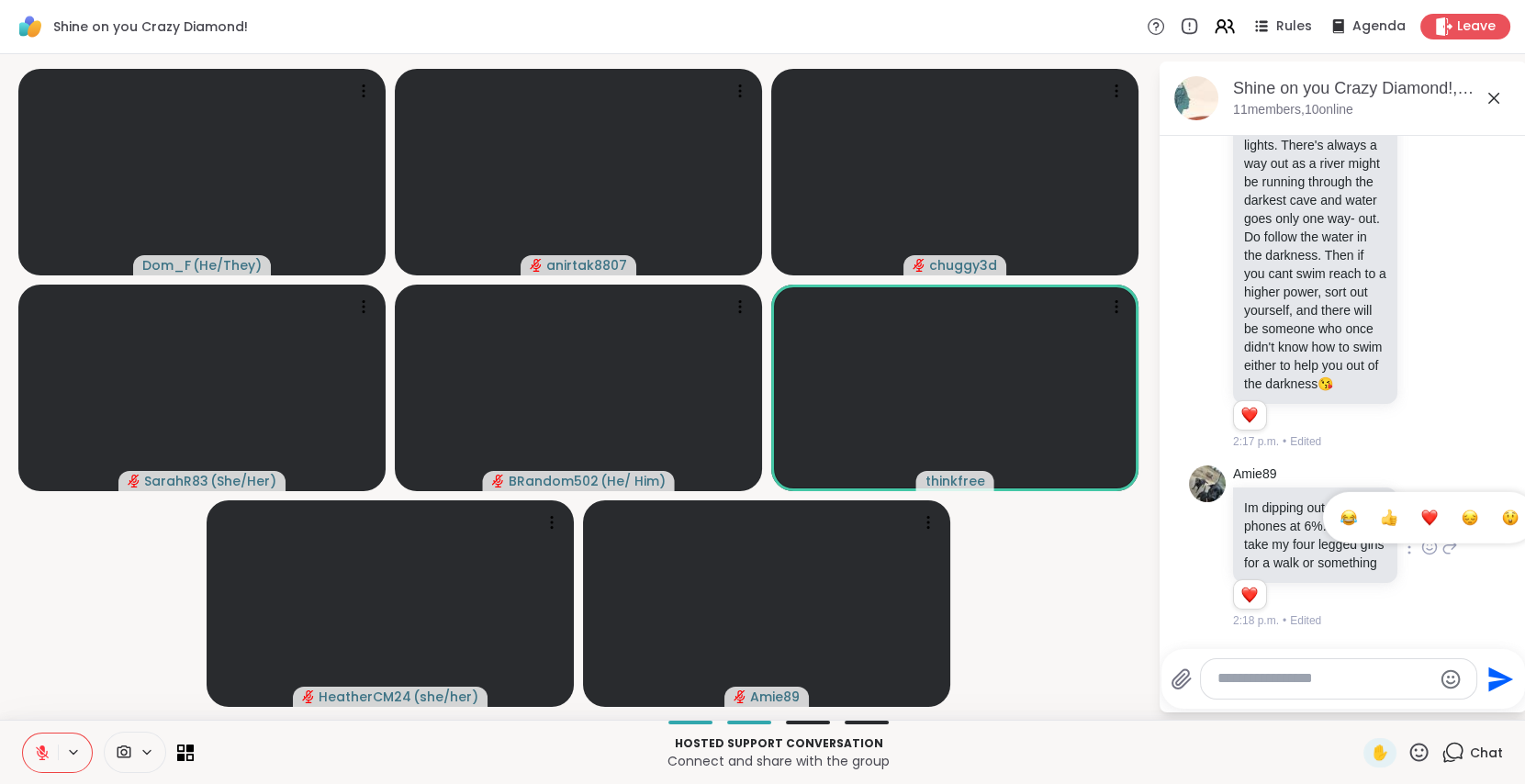
click at [1421, 509] on div "Select Reaction: Heart" at bounding box center [1429, 518] width 17 height 17
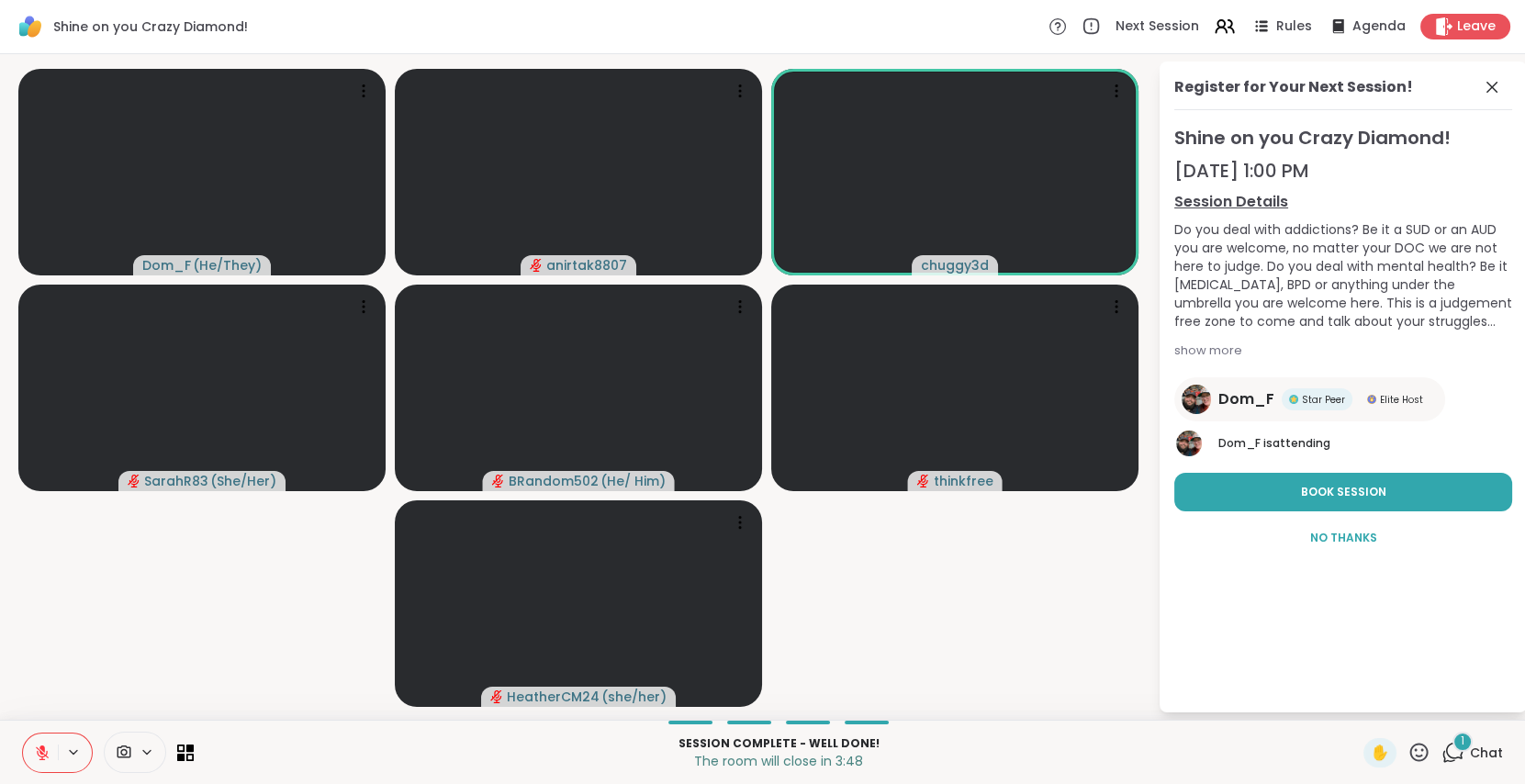
click at [1442, 749] on icon at bounding box center [1453, 752] width 23 height 23
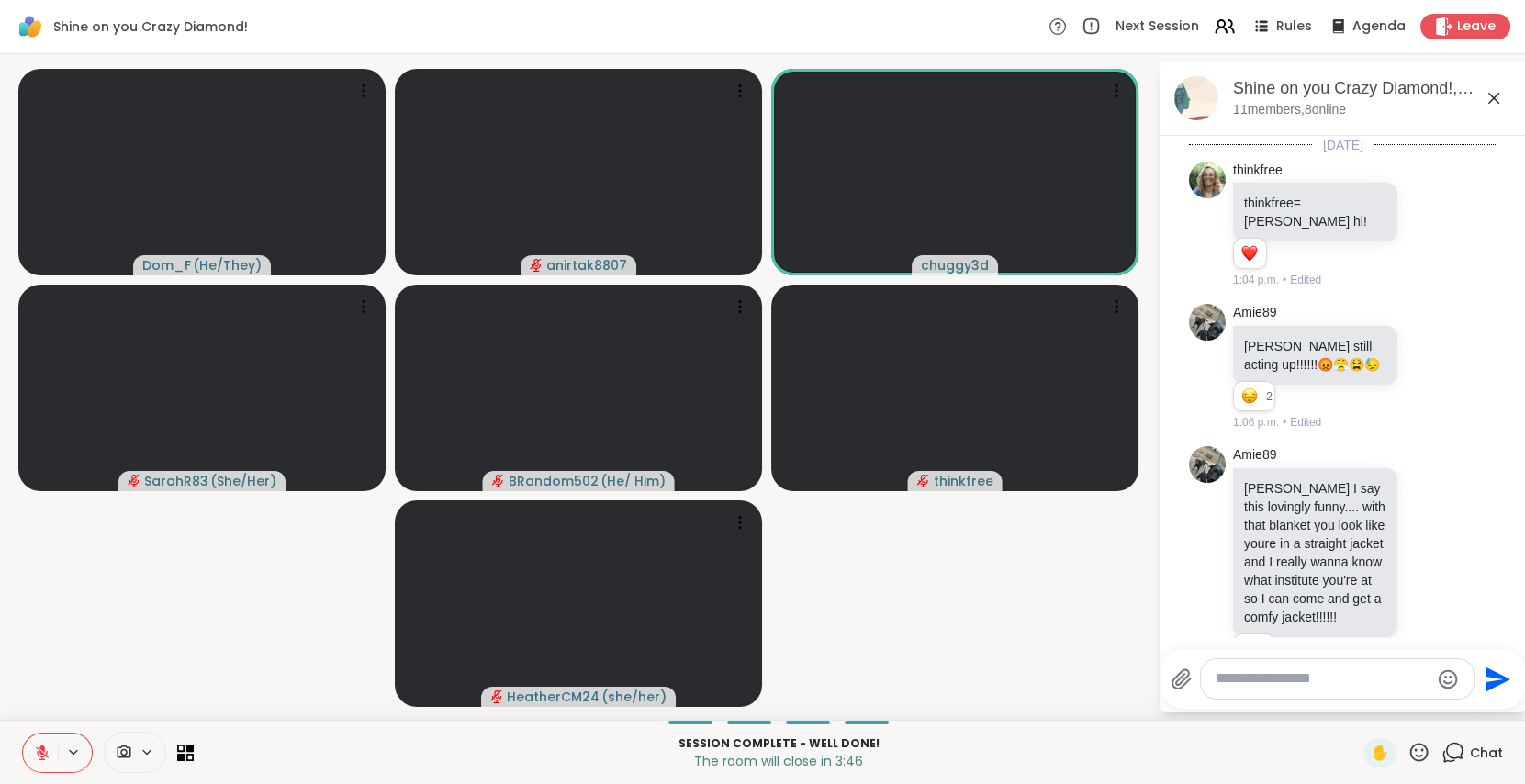
scroll to position [9723, 0]
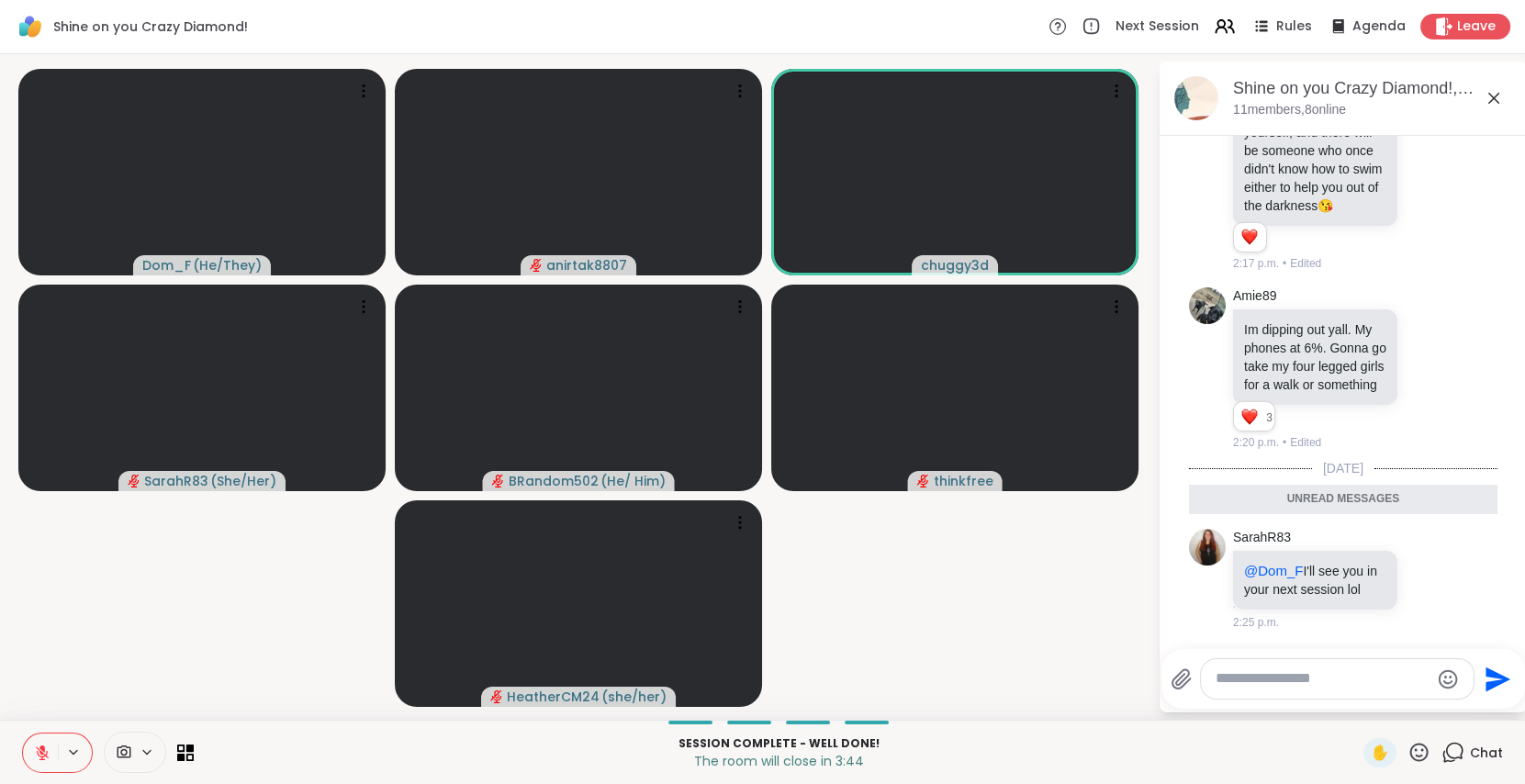
click at [1357, 682] on textarea "Type your message" at bounding box center [1323, 678] width 213 height 19
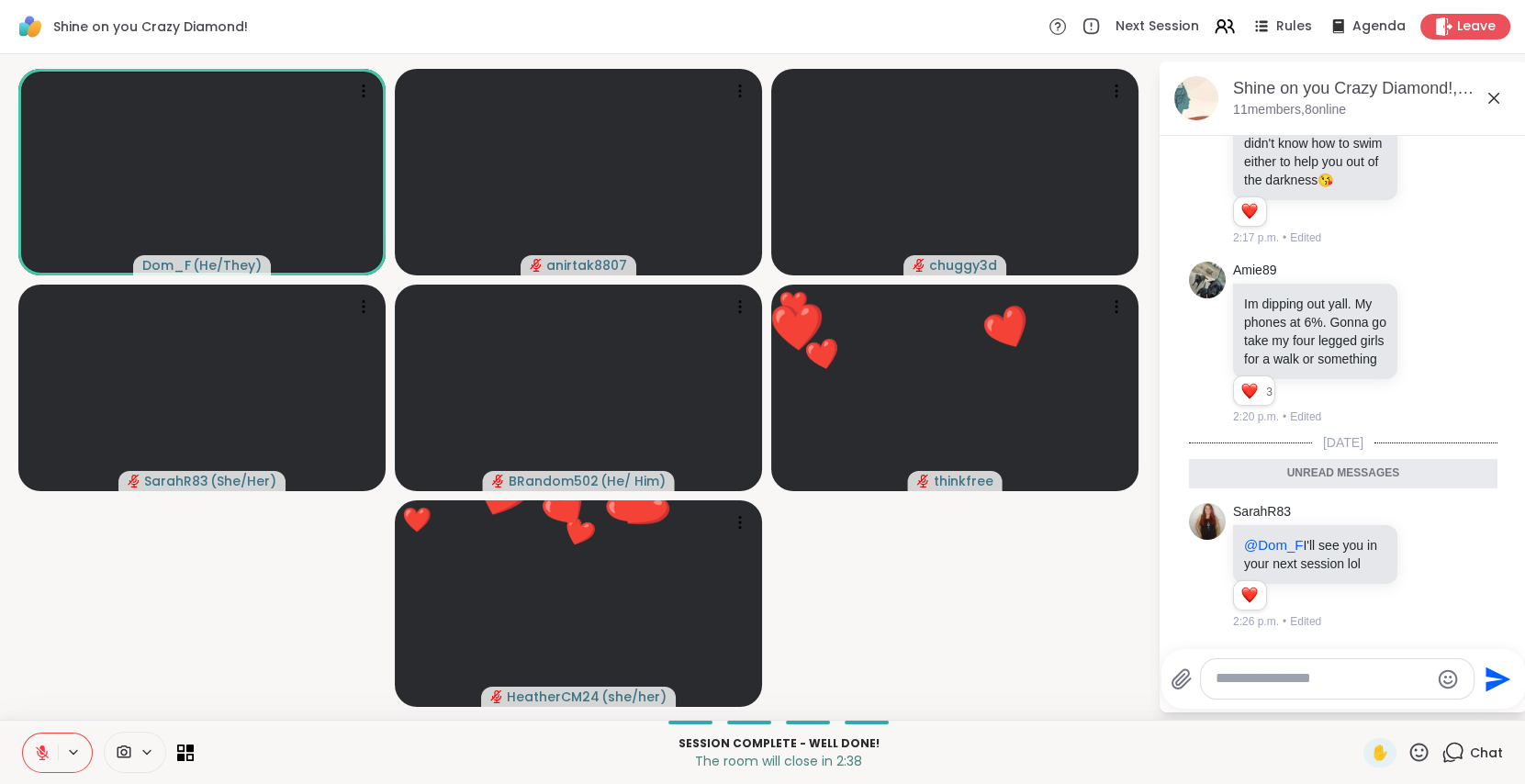
click at [1407, 757] on icon at bounding box center [1418, 752] width 23 height 23
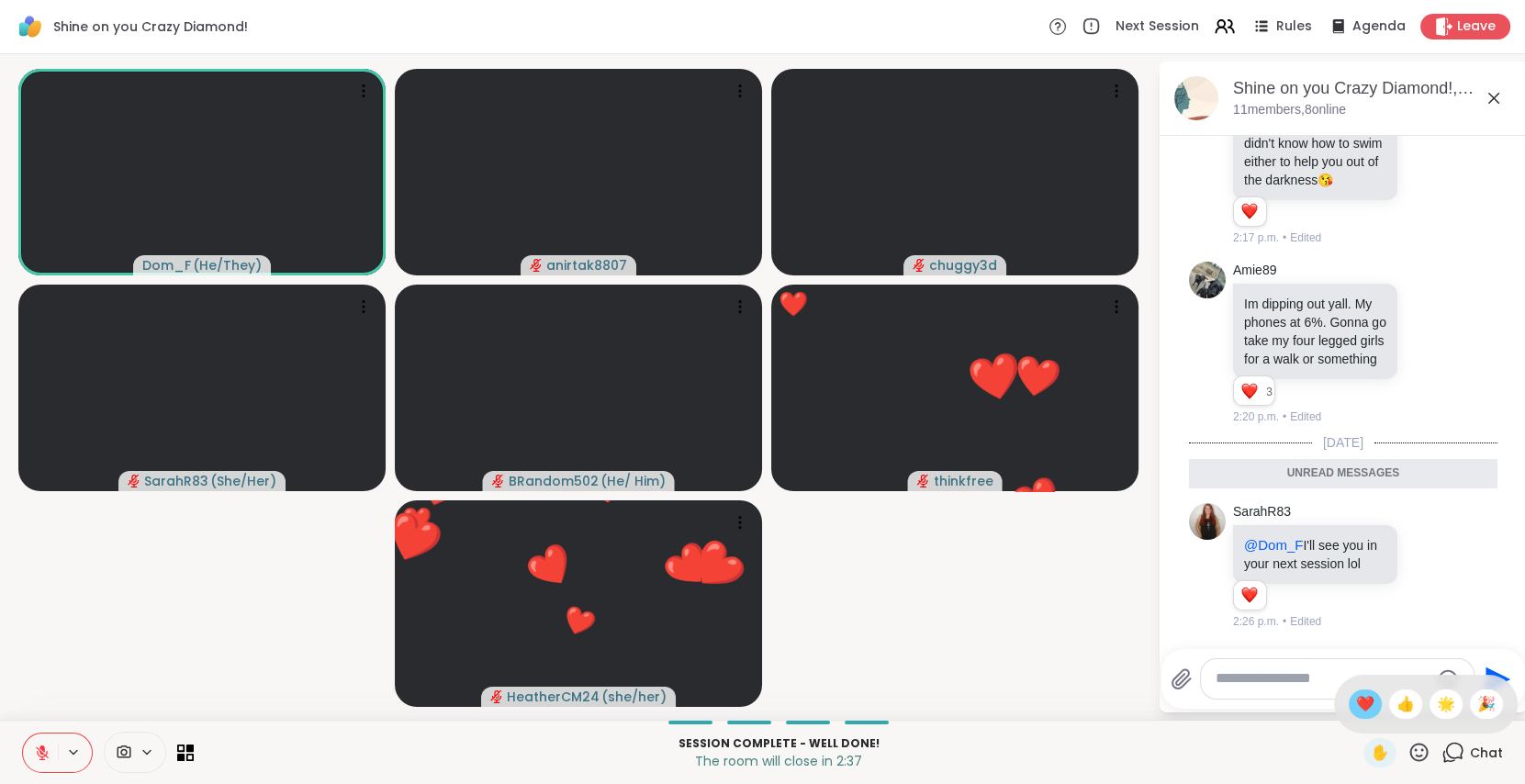
click at [1356, 706] on span "❤️" at bounding box center [1365, 704] width 19 height 22
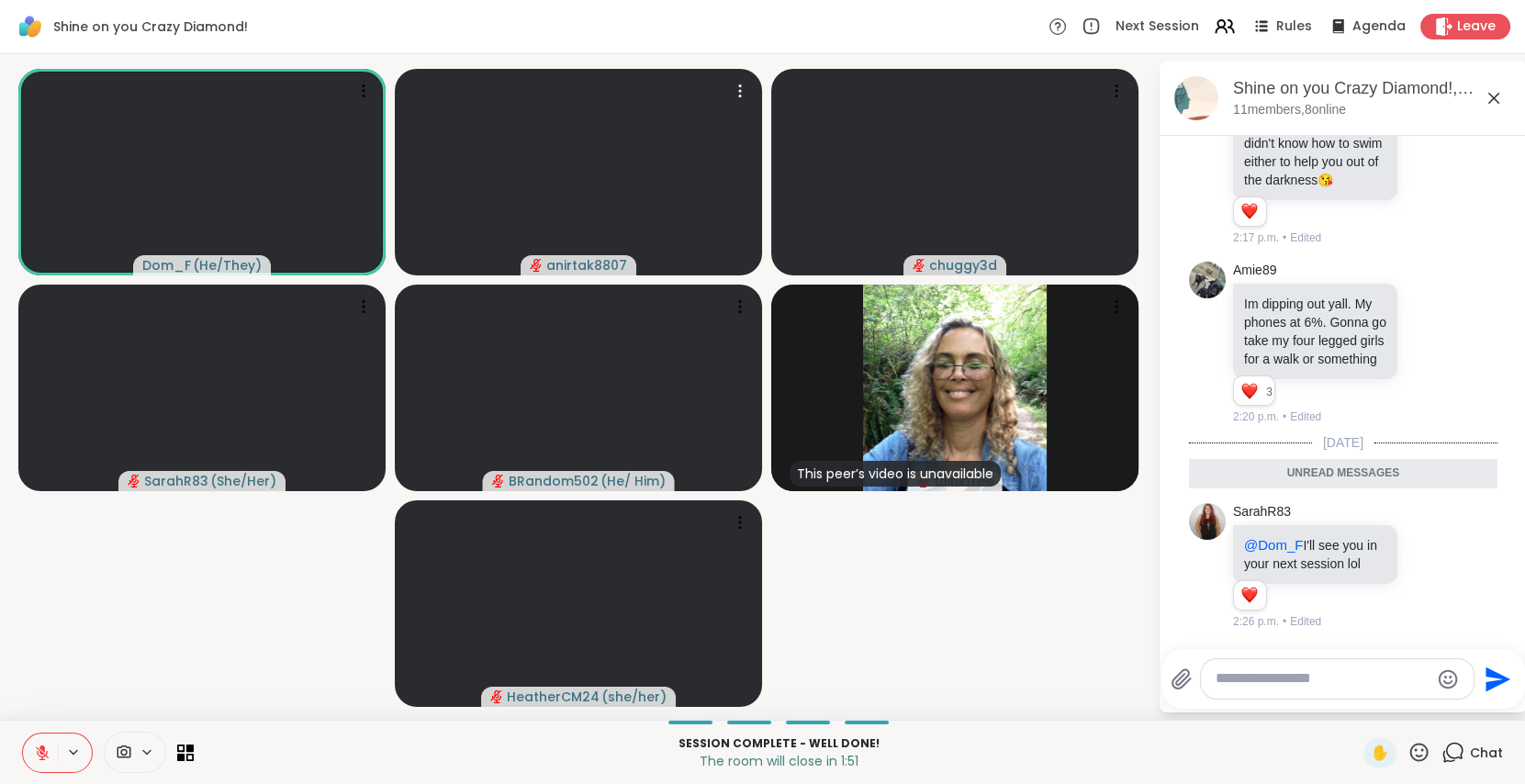
drag, startPoint x: 588, startPoint y: 170, endPoint x: 283, endPoint y: -4, distance: 351.1
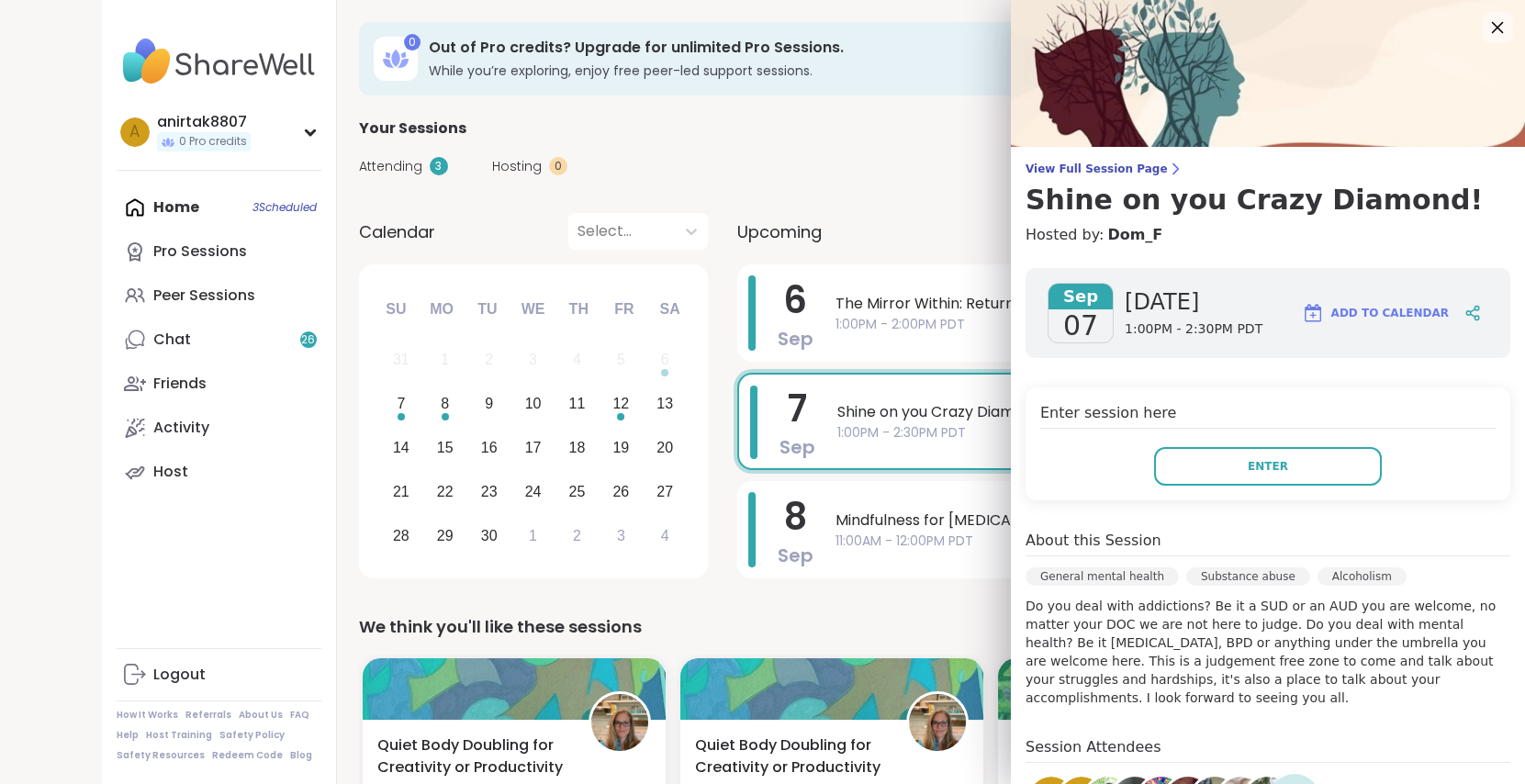
click at [1485, 25] on icon at bounding box center [1496, 27] width 23 height 23
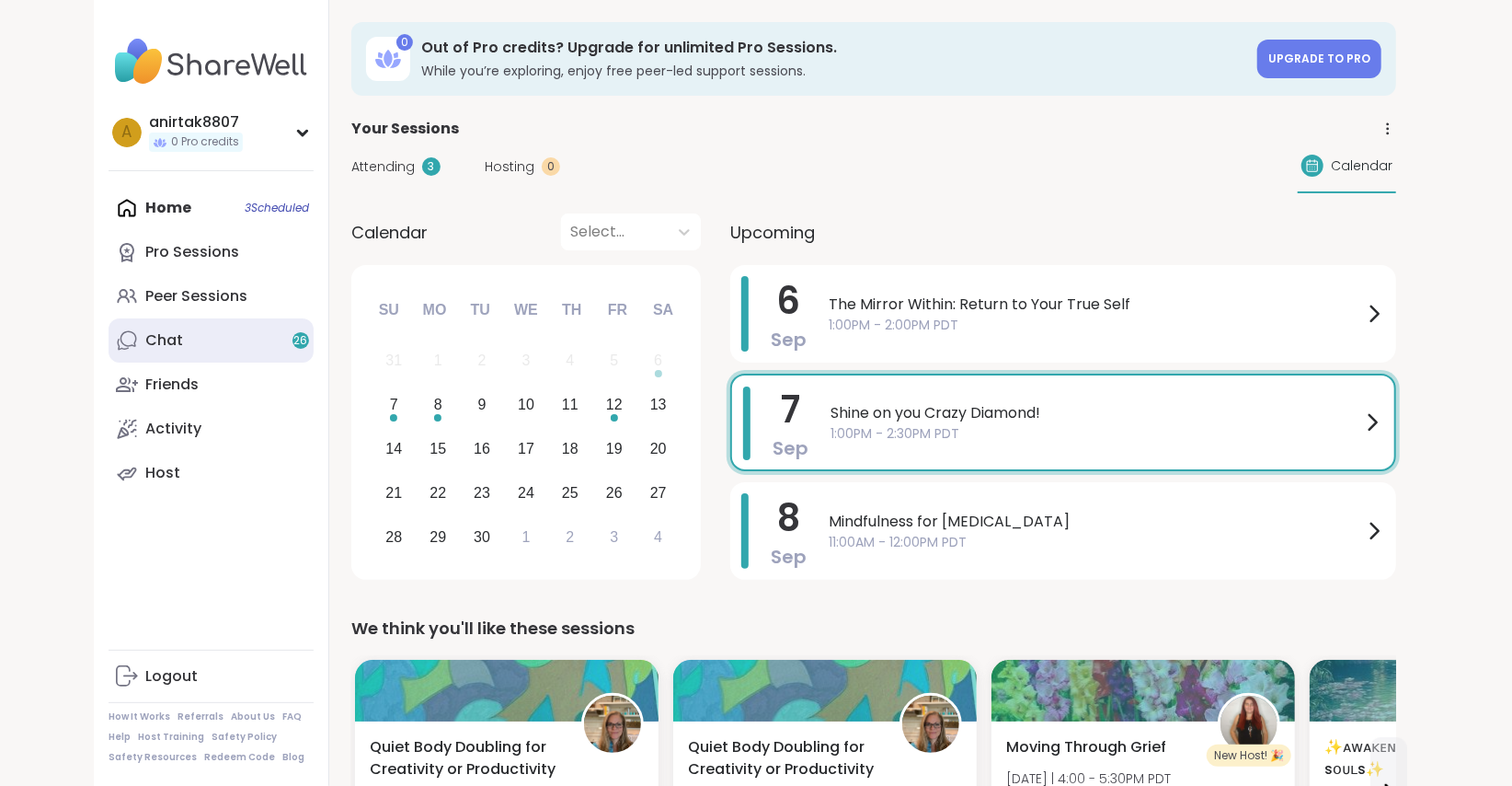
click at [222, 333] on link "Chat 26" at bounding box center [211, 340] width 206 height 44
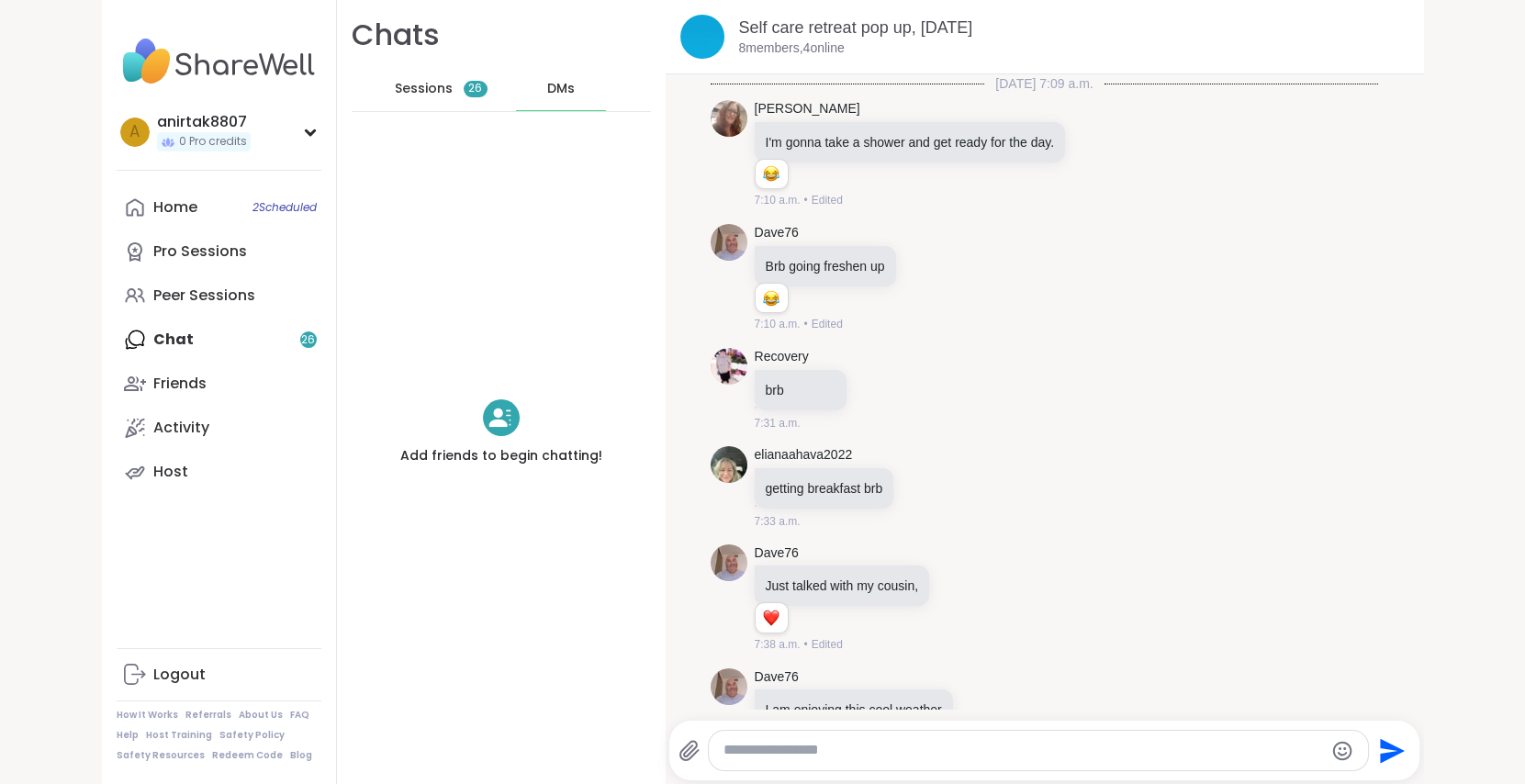
scroll to position [718, 0]
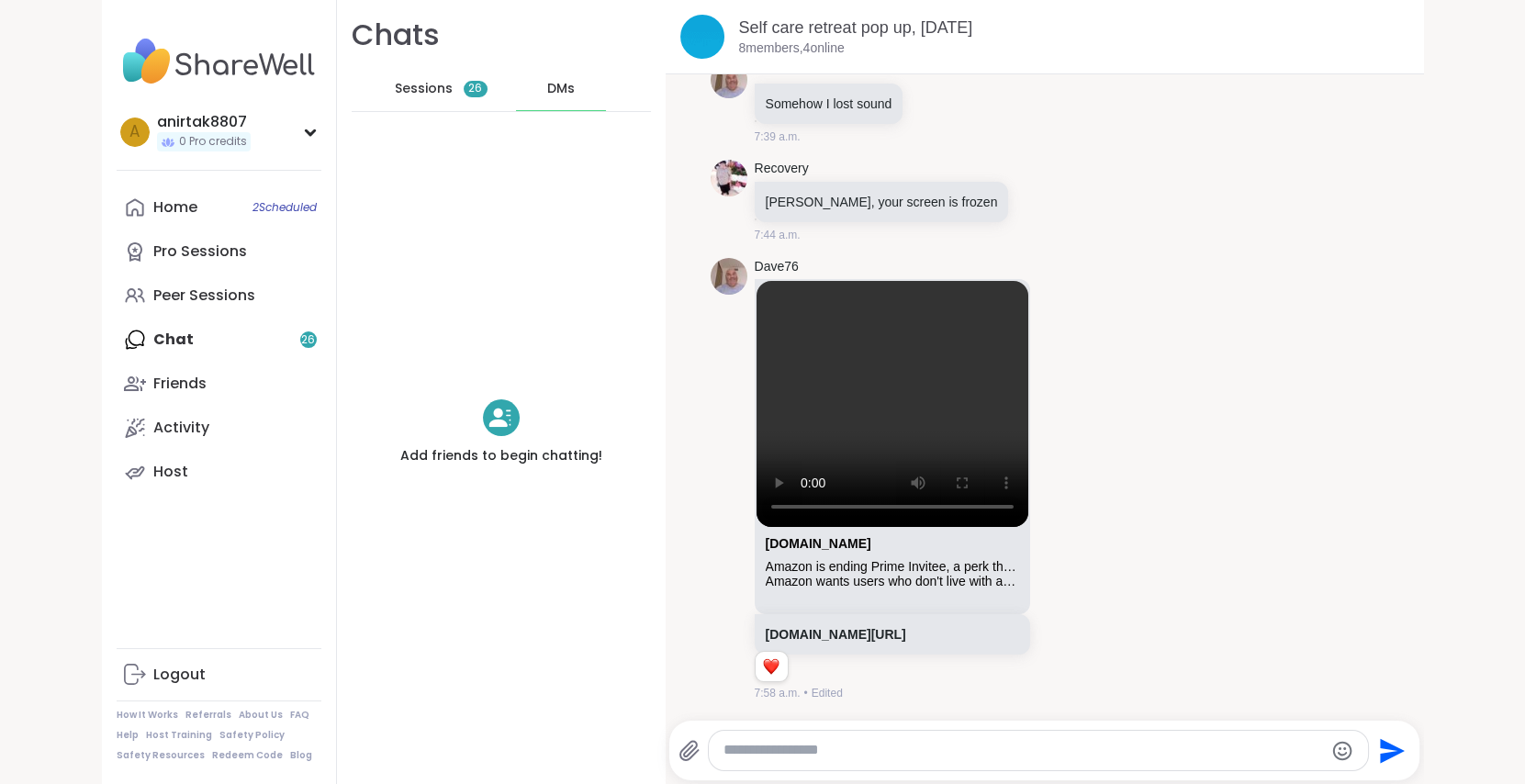
click at [404, 97] on span "Sessions" at bounding box center [423, 89] width 58 height 19
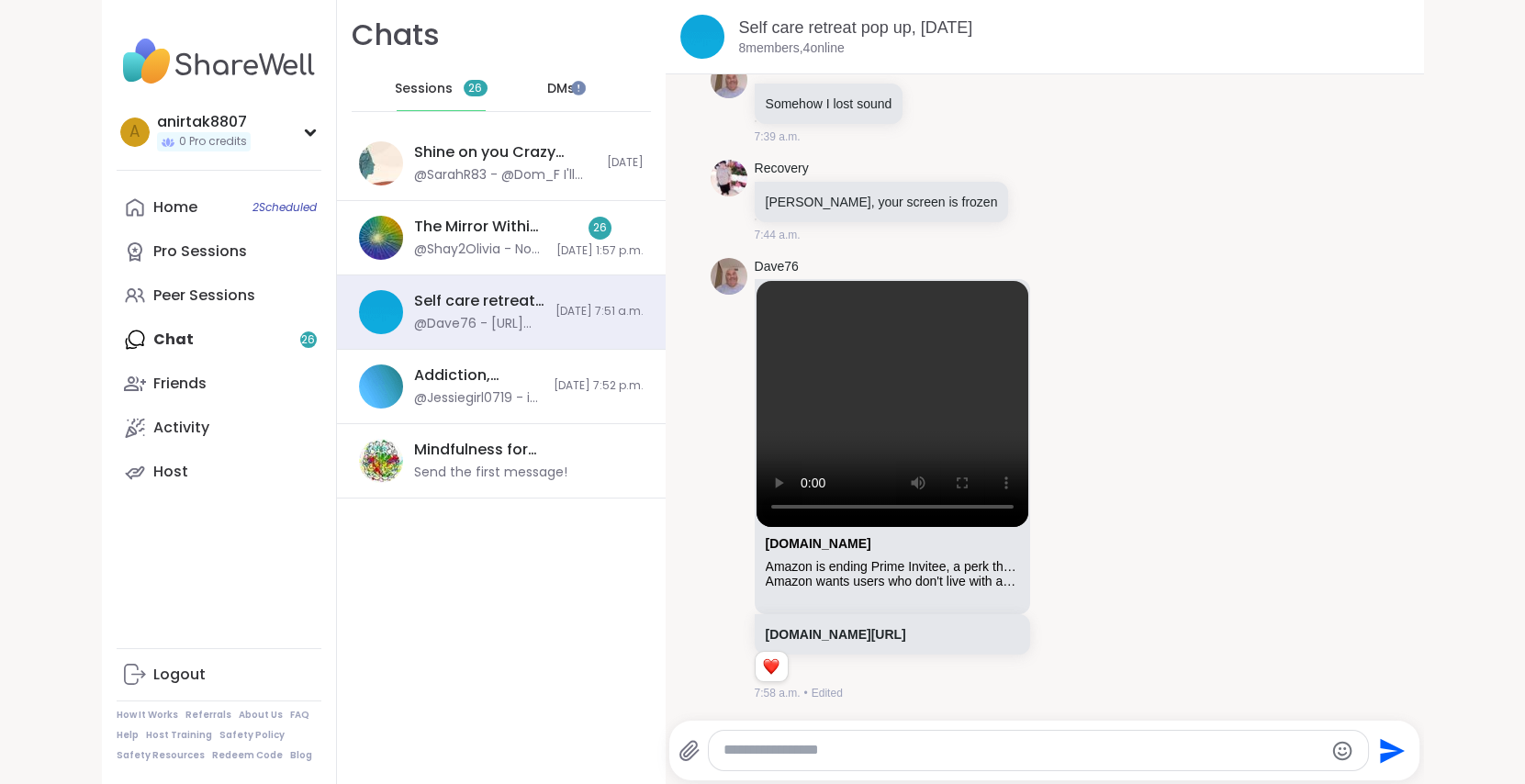
click at [553, 87] on span "DMs" at bounding box center [562, 89] width 28 height 19
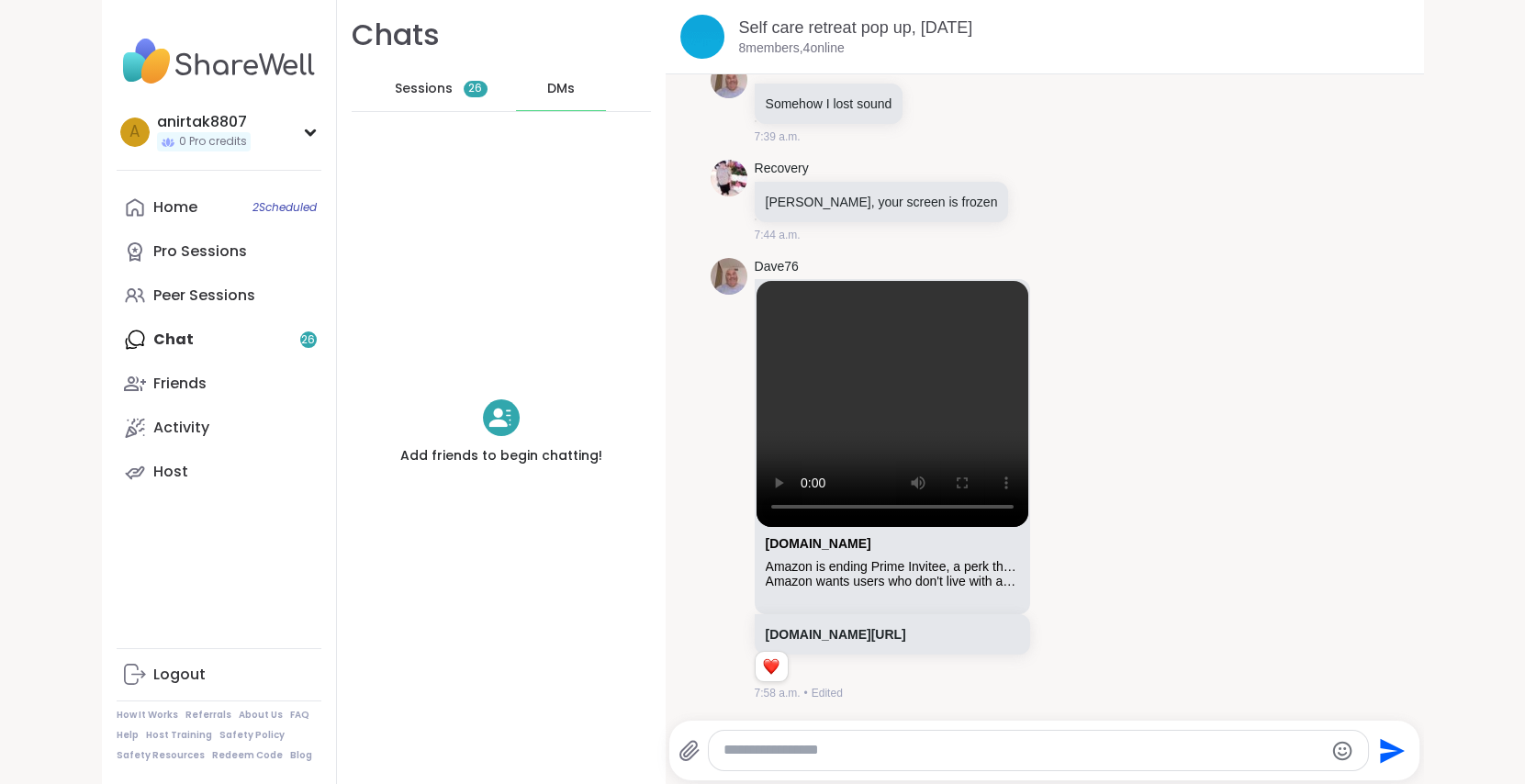
click at [447, 89] on div "Sessions 26" at bounding box center [441, 88] width 90 height 44
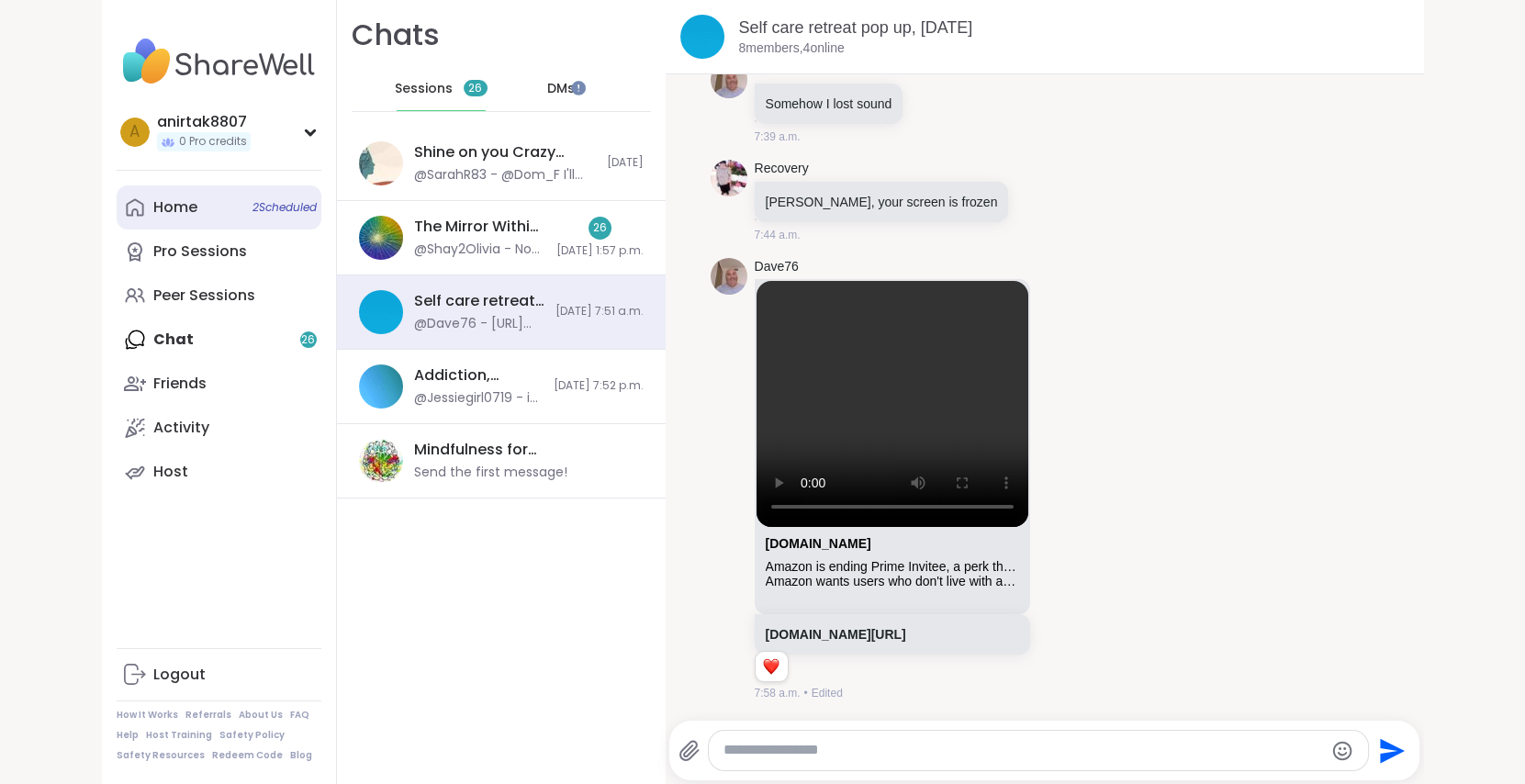
click at [219, 216] on link "Home 2 Scheduled" at bounding box center [219, 207] width 205 height 44
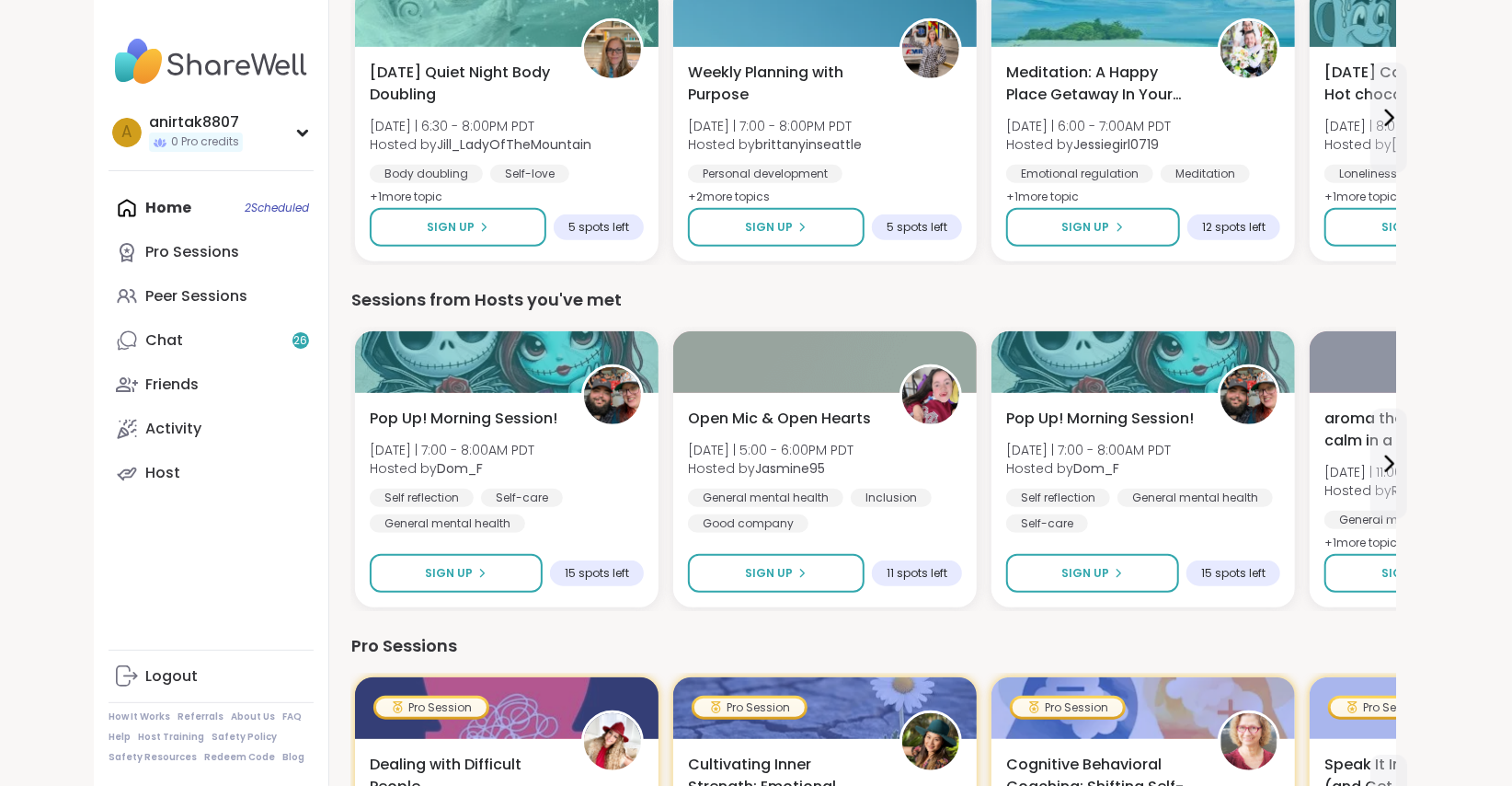
scroll to position [676, 0]
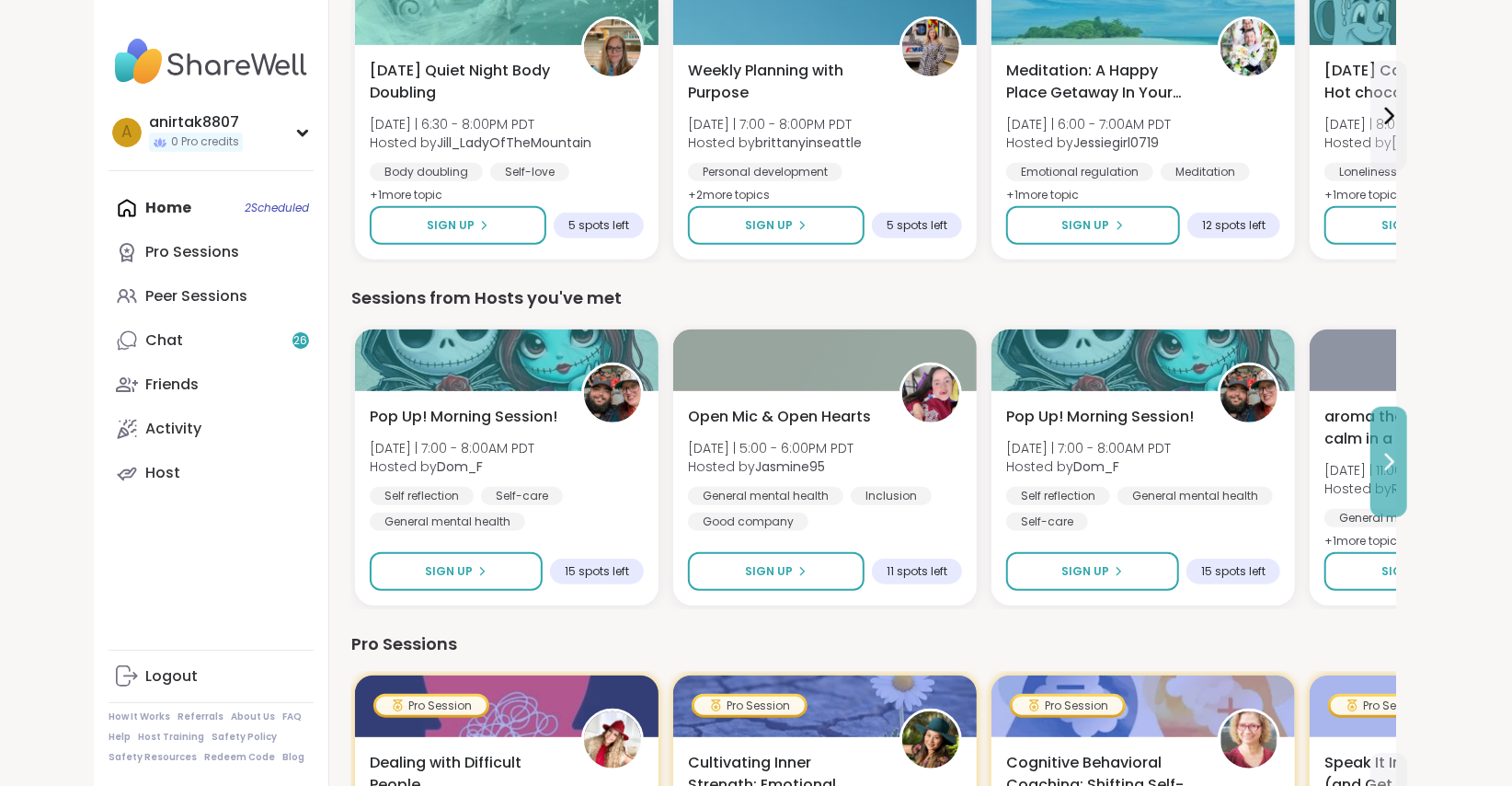
click at [1386, 457] on icon at bounding box center [1389, 462] width 22 height 22
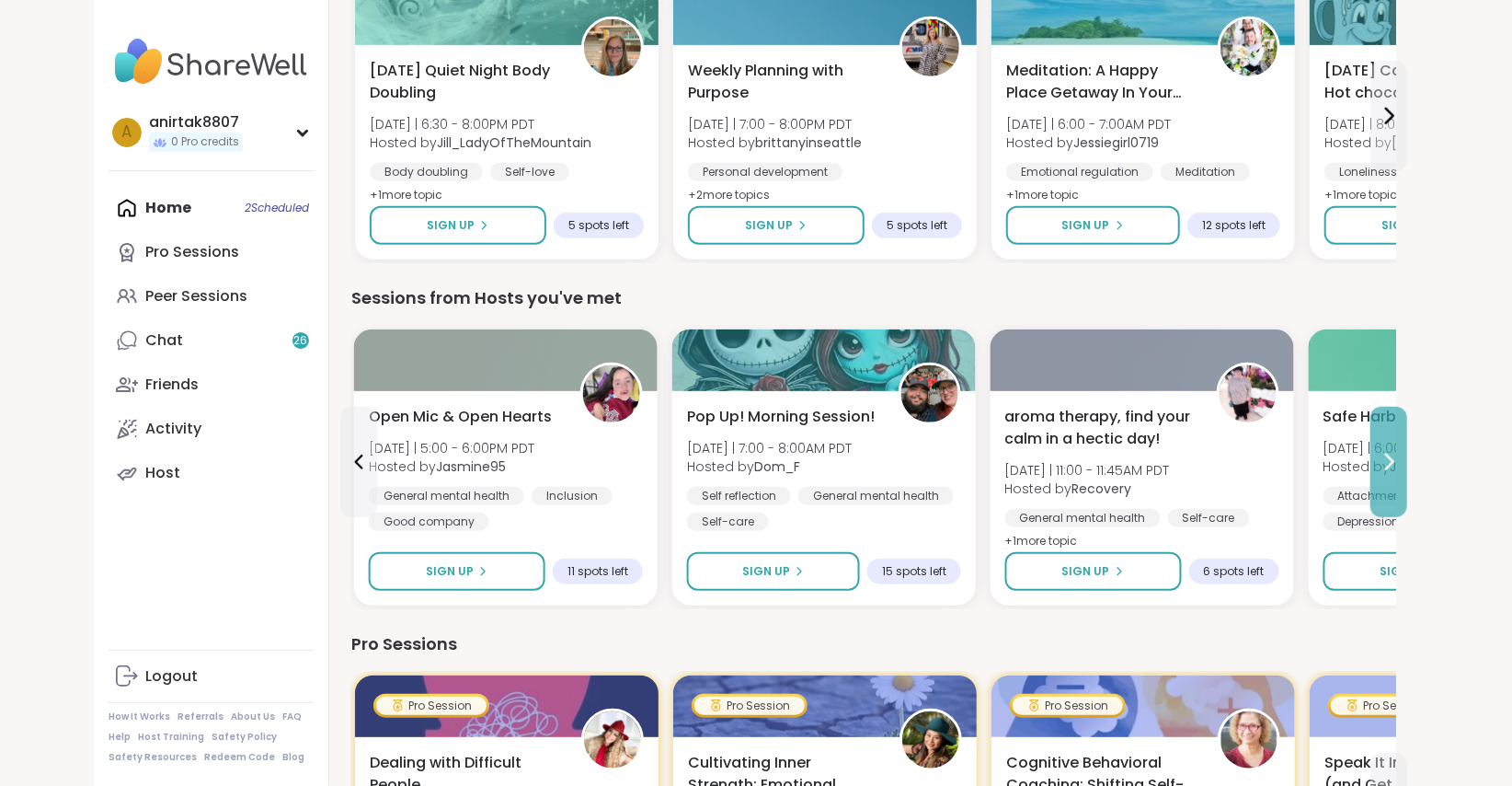
click at [1386, 457] on icon at bounding box center [1389, 462] width 22 height 22
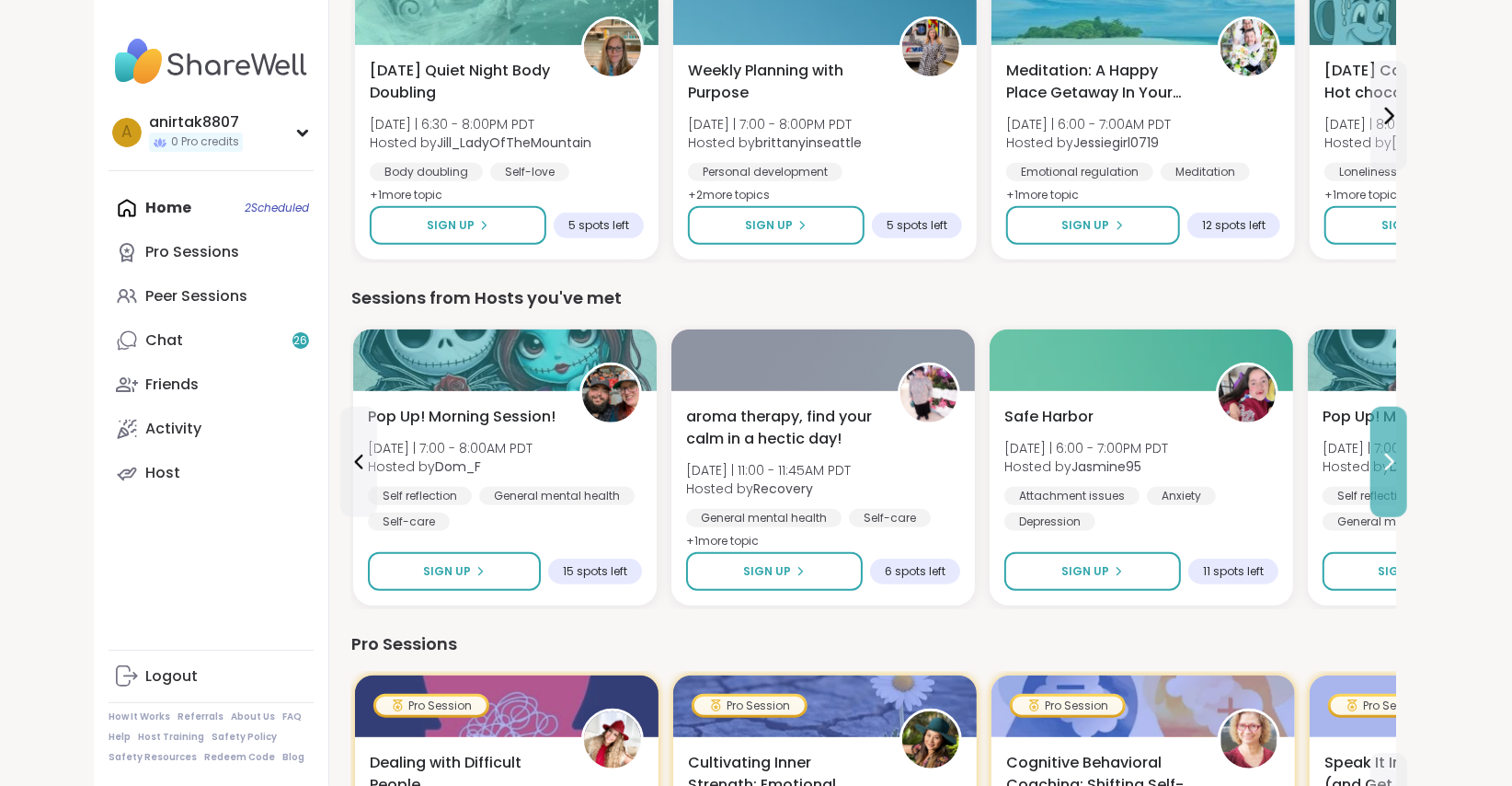
click at [1386, 457] on icon at bounding box center [1389, 462] width 22 height 22
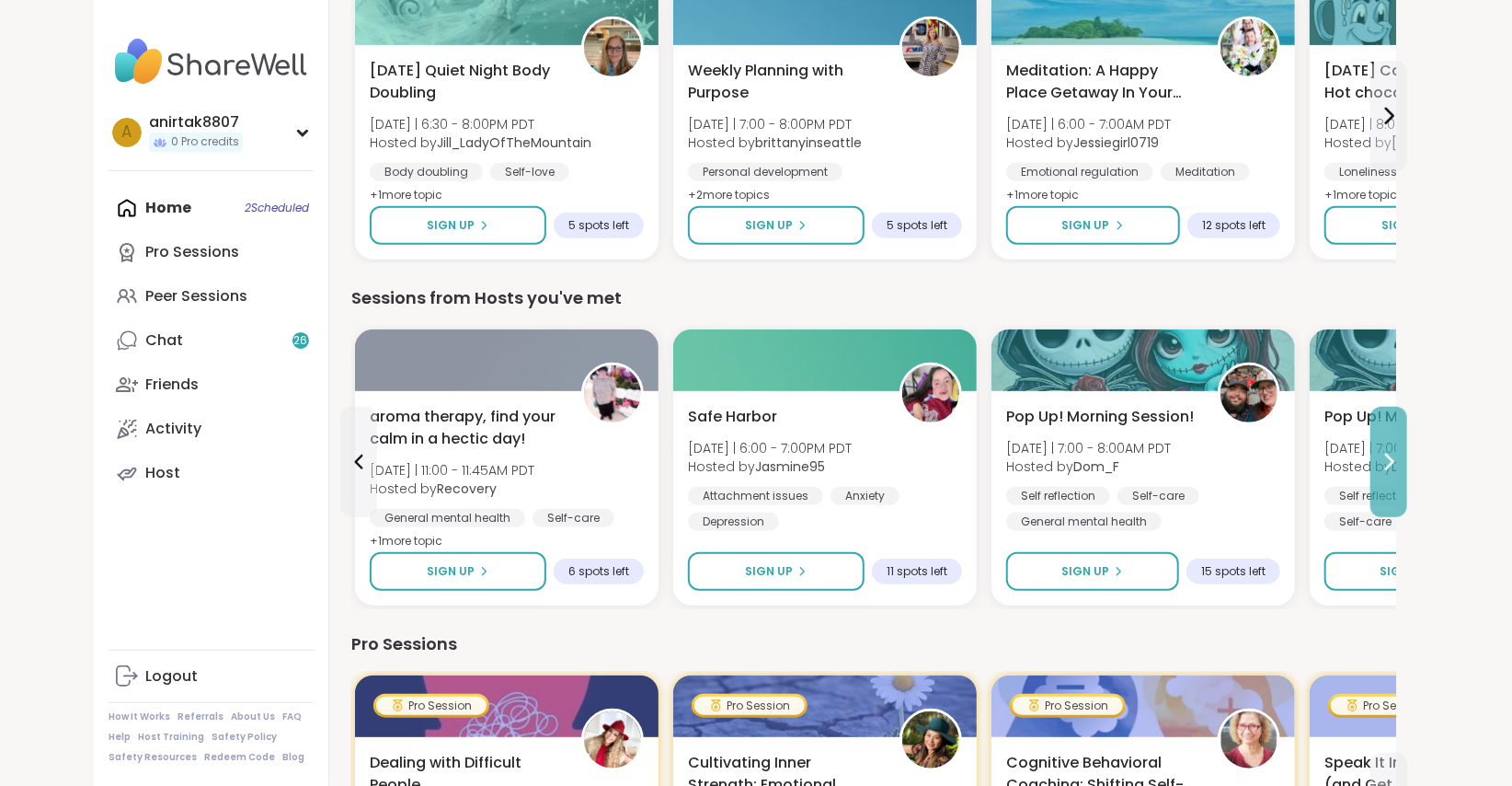
click at [1386, 457] on icon at bounding box center [1389, 462] width 22 height 22
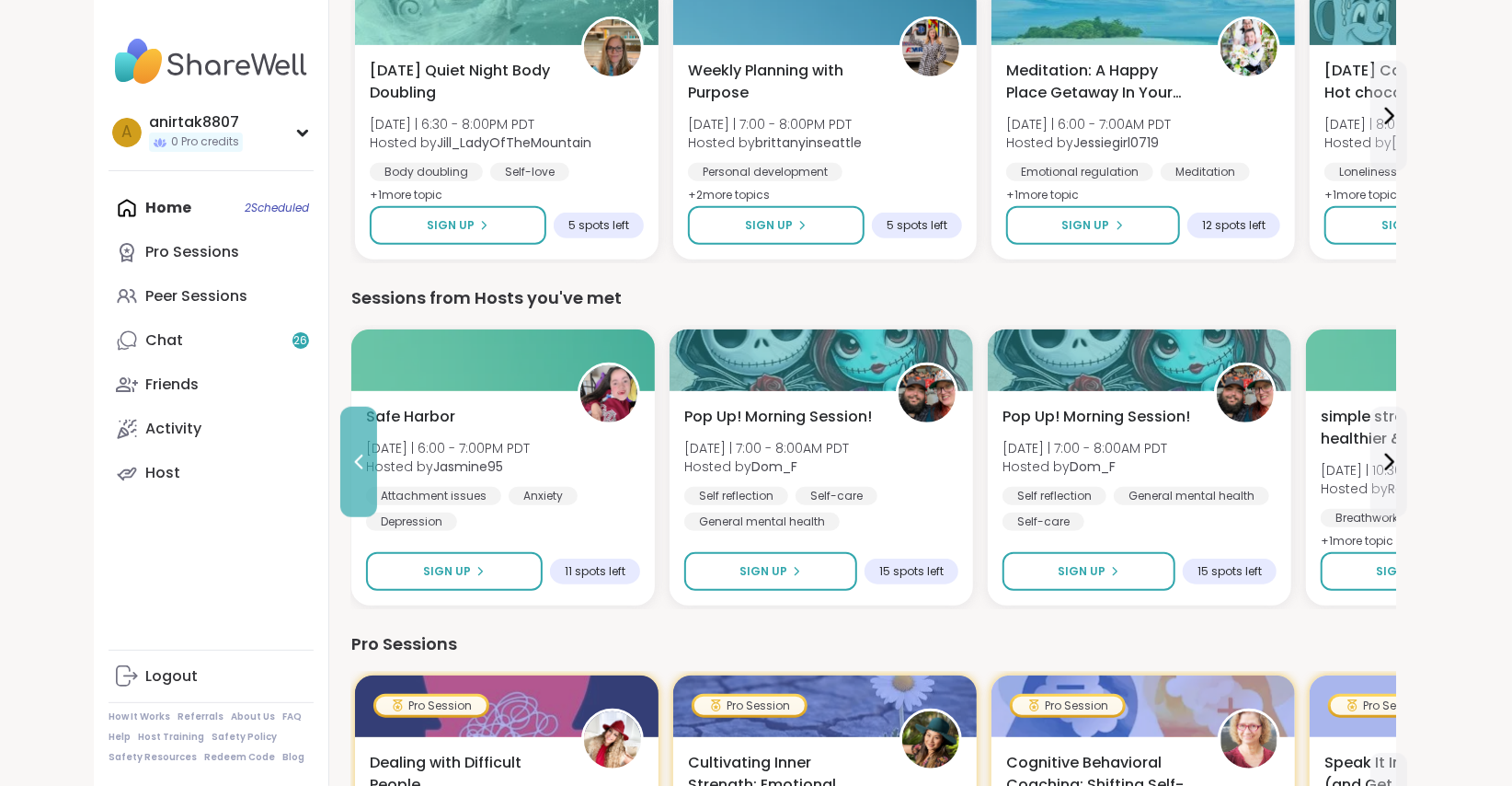
click at [356, 457] on icon at bounding box center [359, 462] width 22 height 22
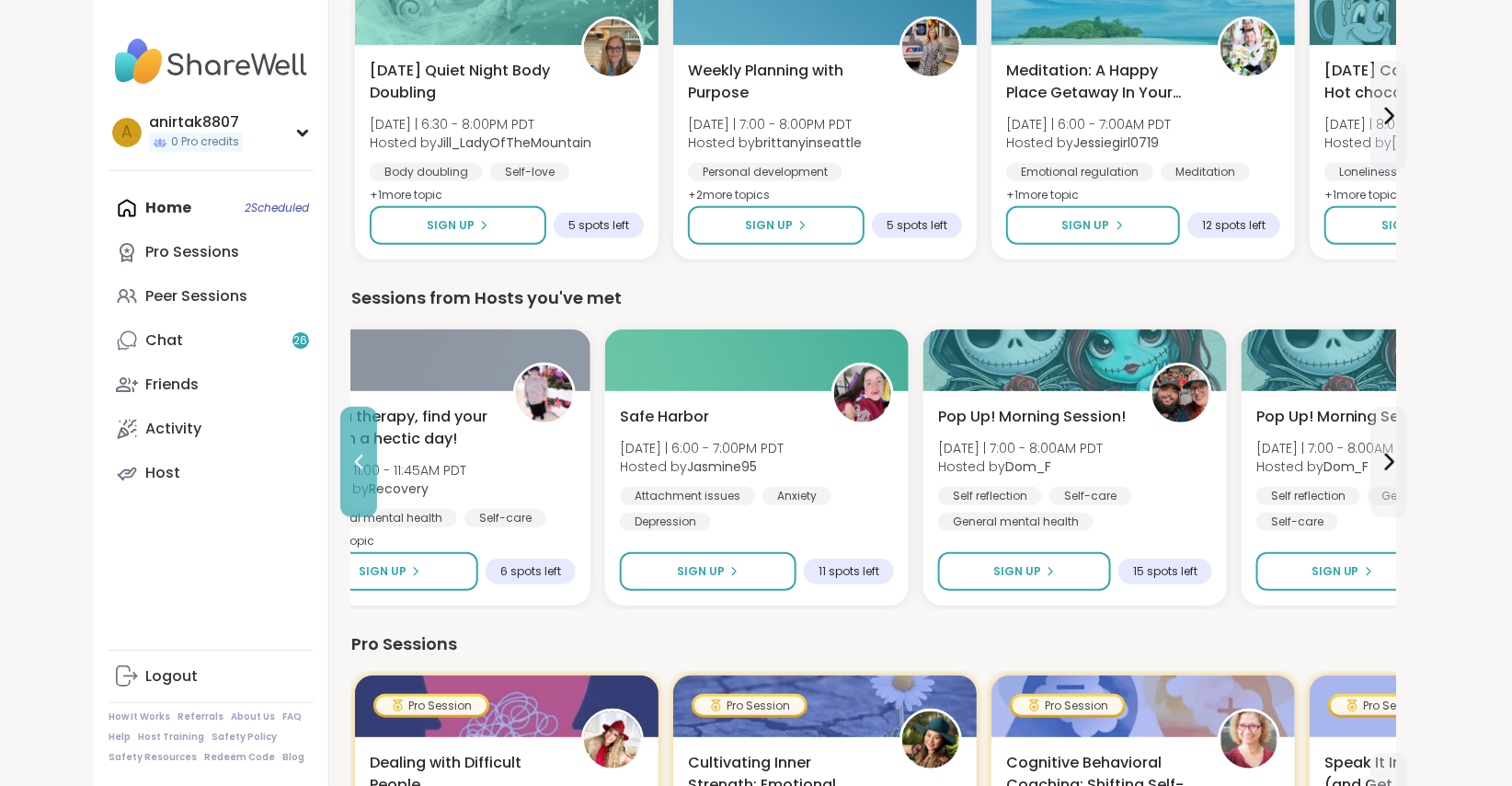
click at [356, 457] on icon at bounding box center [359, 462] width 22 height 22
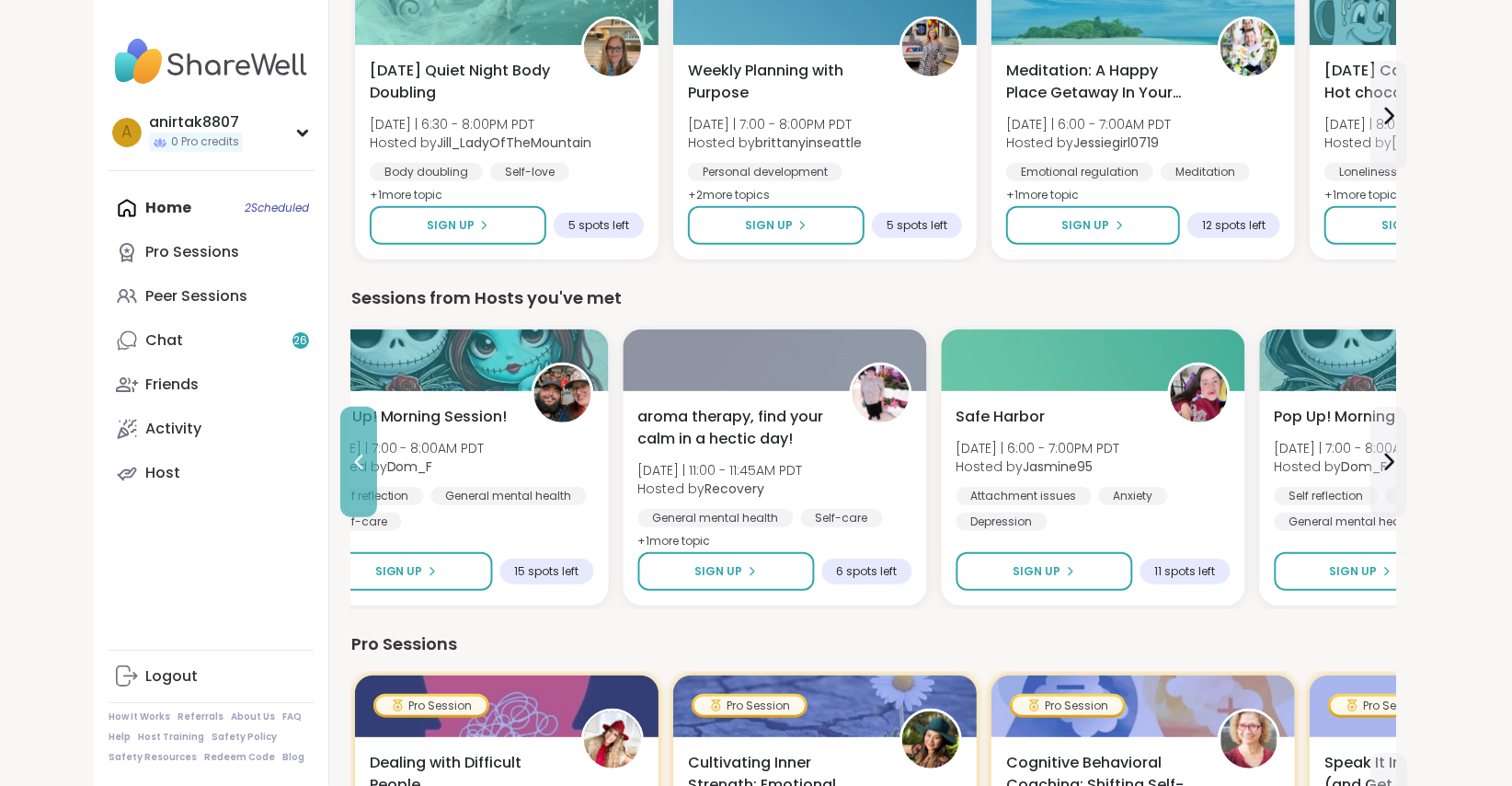
click at [356, 457] on icon at bounding box center [359, 462] width 22 height 22
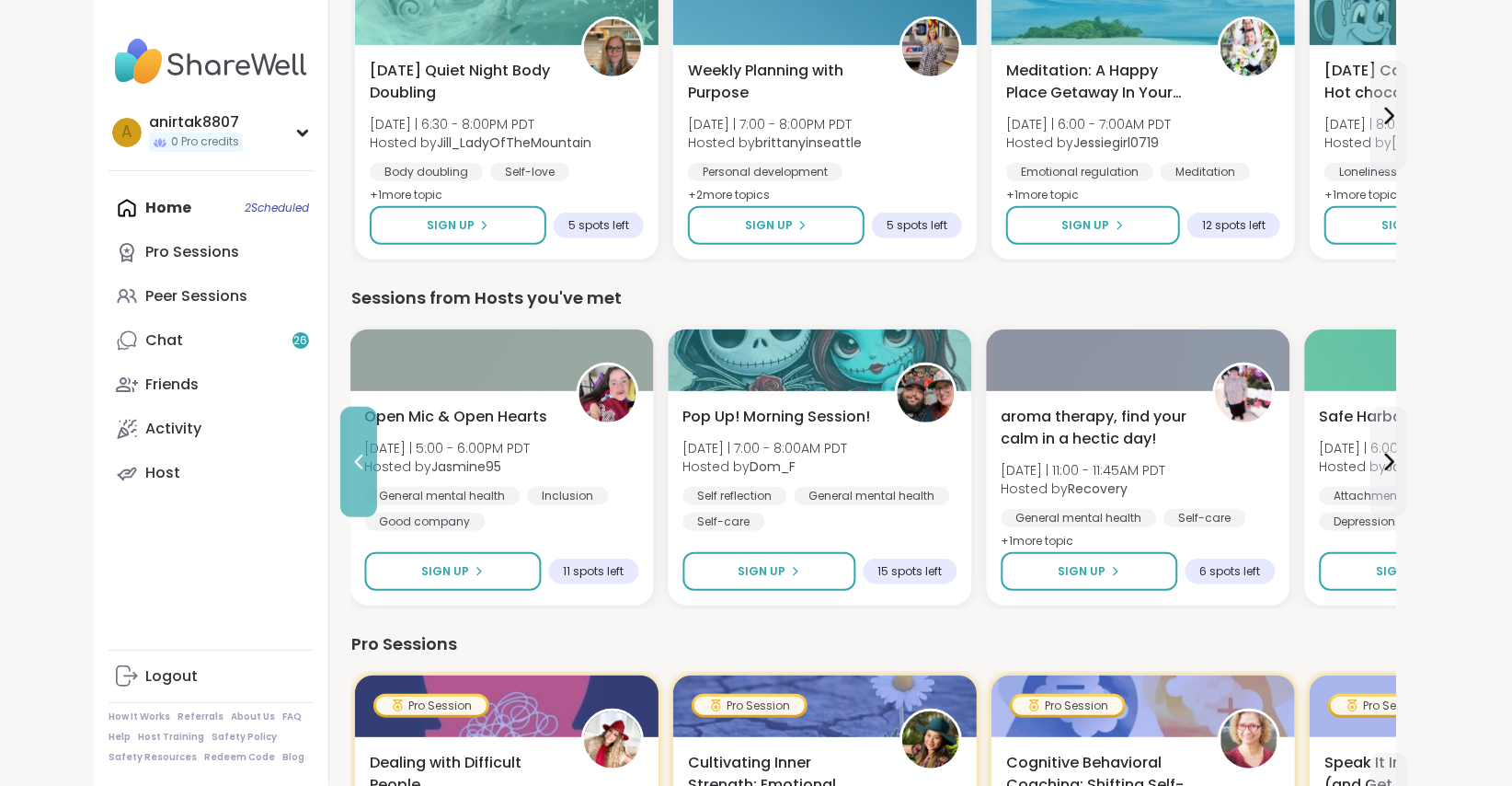
click at [356, 457] on icon at bounding box center [359, 462] width 22 height 22
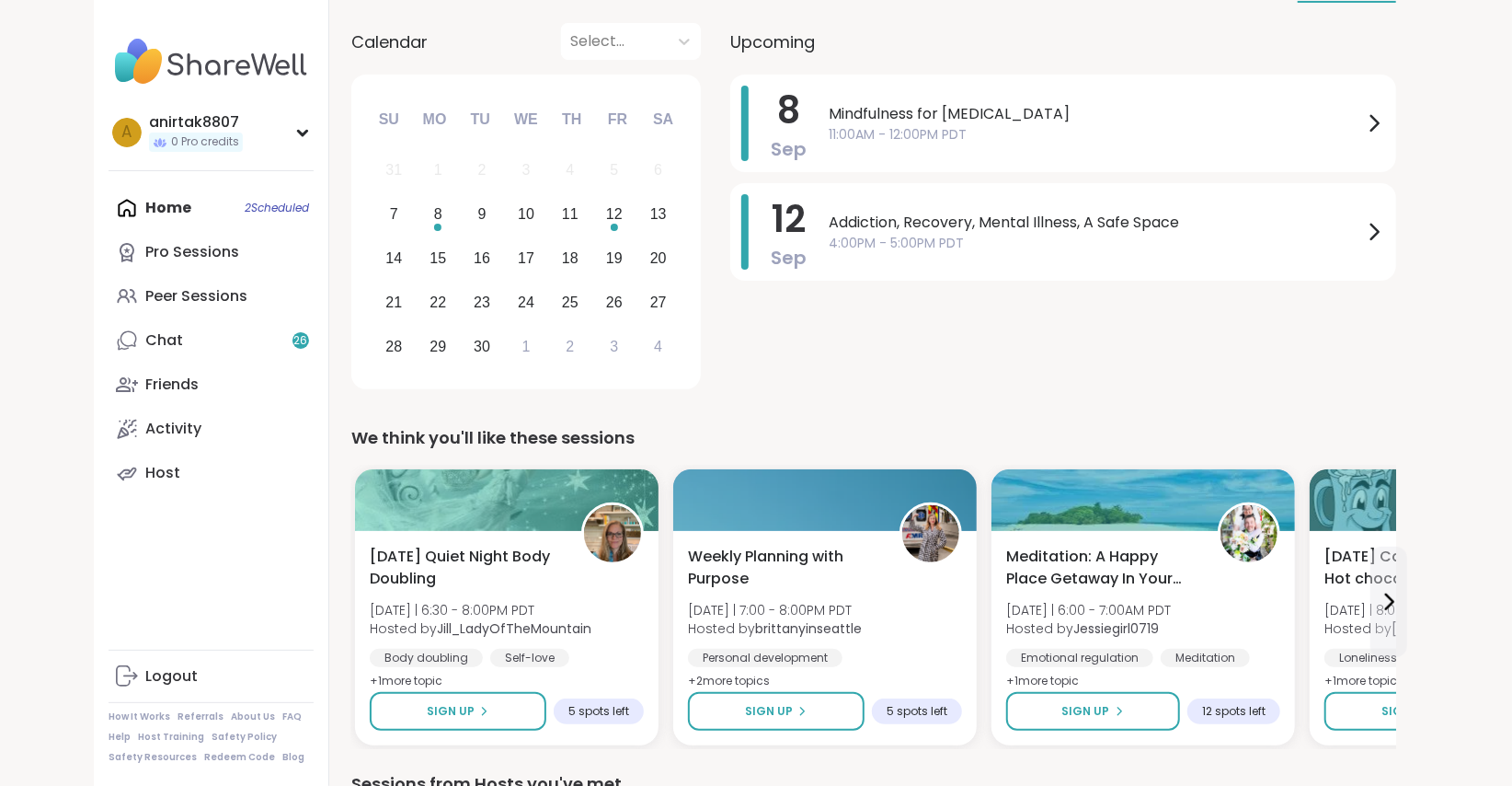
scroll to position [0, 0]
